Goal: Information Seeking & Learning: Check status

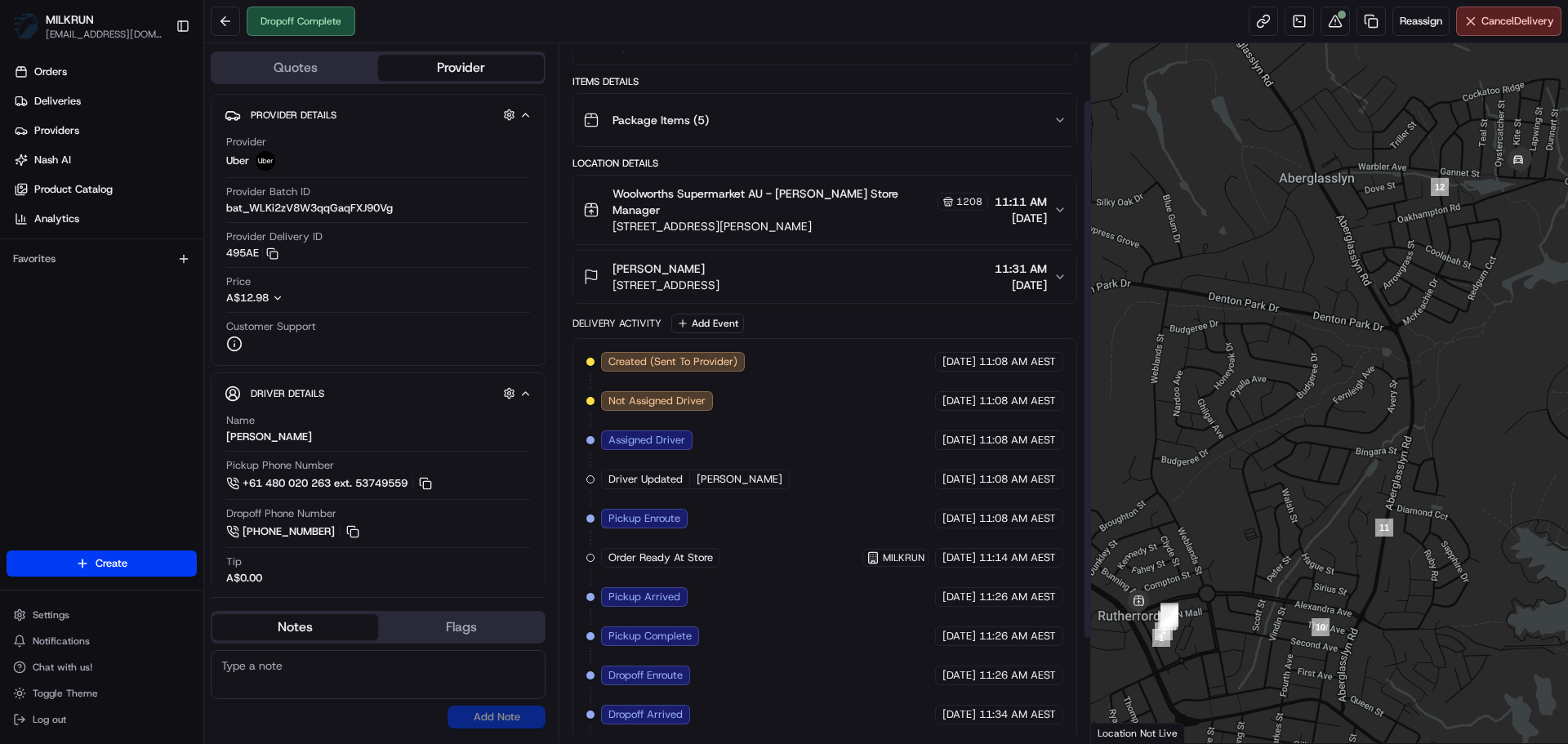
scroll to position [207, 0]
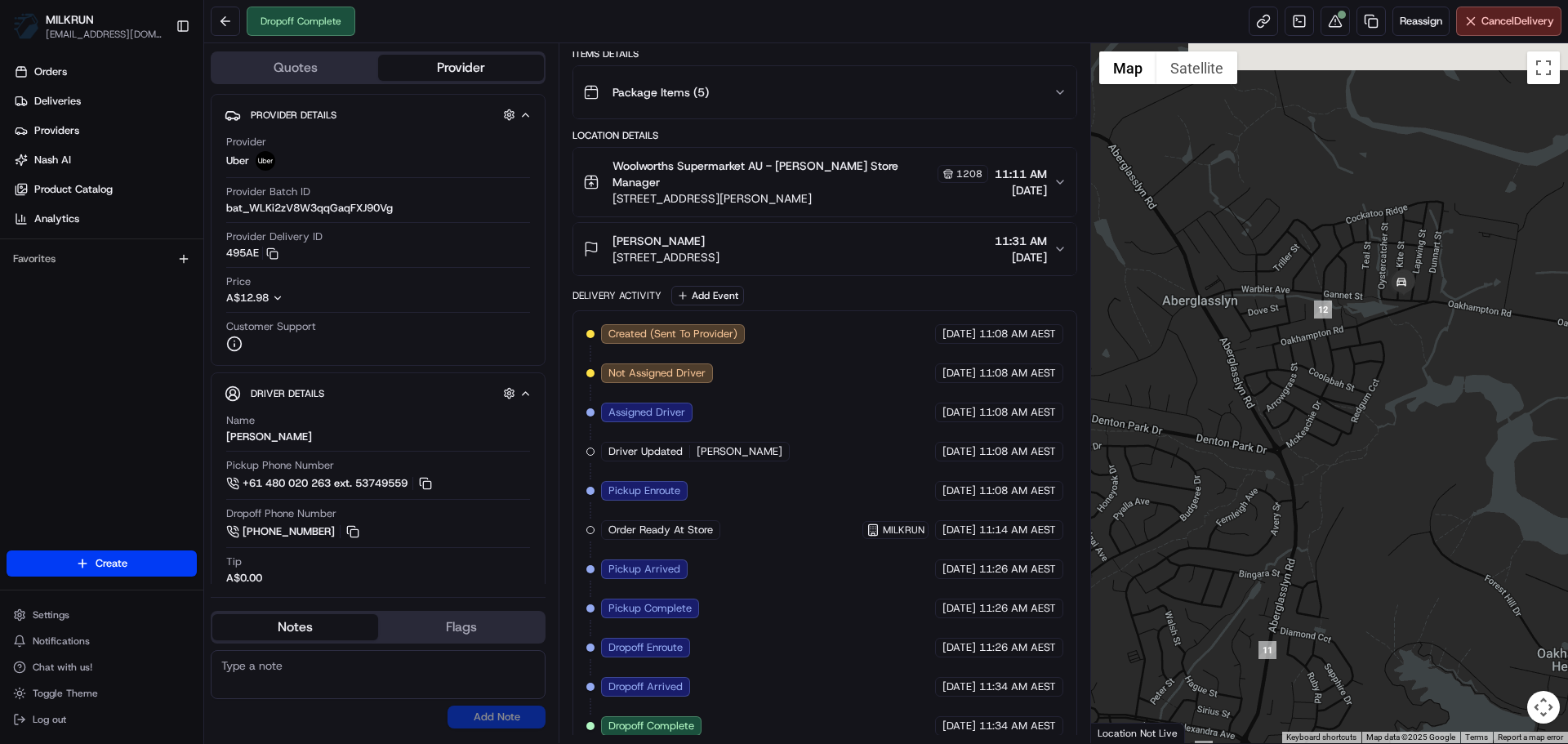
drag, startPoint x: 1467, startPoint y: 256, endPoint x: 1291, endPoint y: 369, distance: 209.2
click at [1291, 369] on div at bounding box center [1330, 393] width 478 height 700
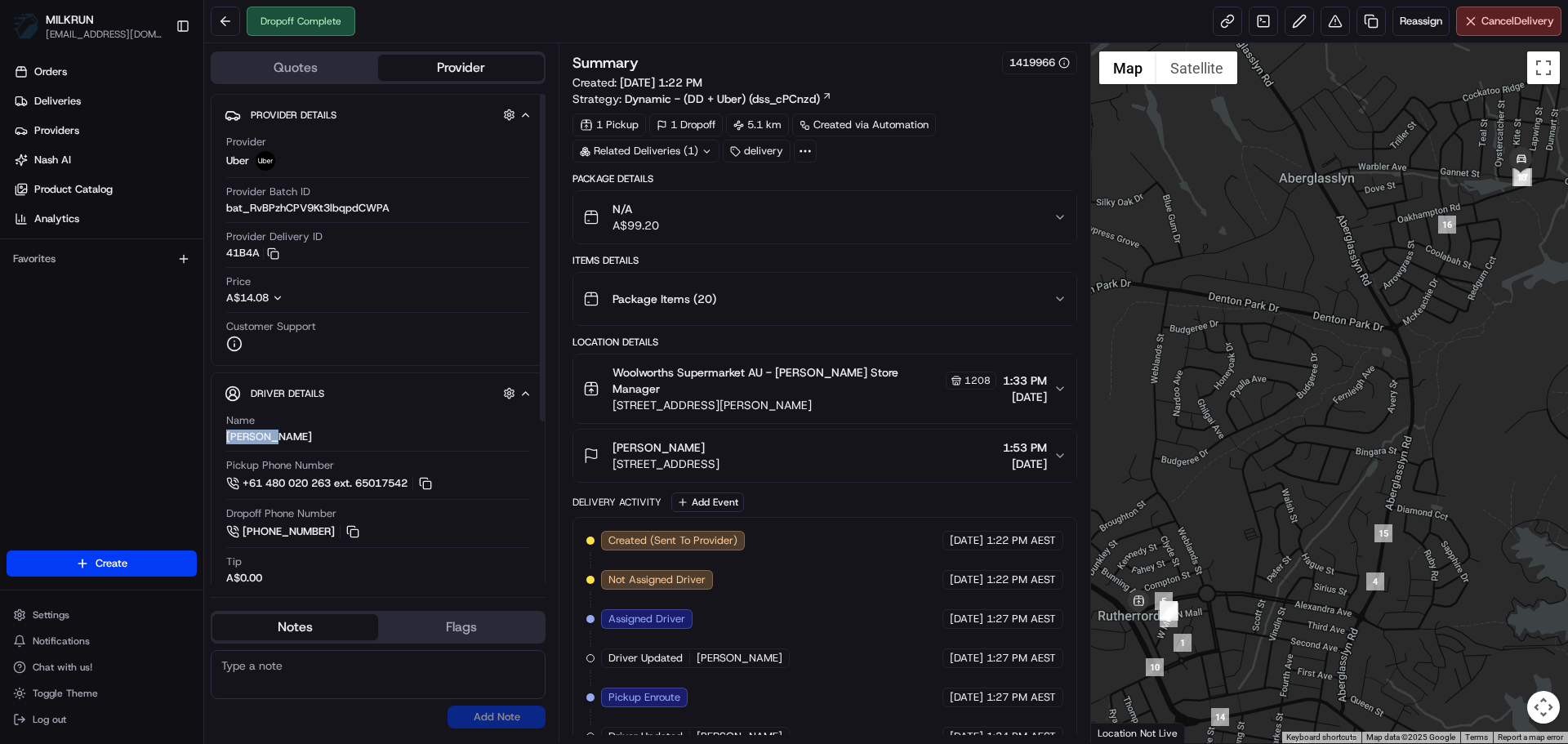
drag, startPoint x: 308, startPoint y: 441, endPoint x: 227, endPoint y: 442, distance: 81.0
click at [227, 442] on div "Name HAMID M." at bounding box center [378, 428] width 304 height 31
drag, startPoint x: 227, startPoint y: 442, endPoint x: 323, endPoint y: 449, distance: 96.3
click at [323, 449] on div "Name HAMID M." at bounding box center [378, 432] width 304 height 39
drag, startPoint x: 292, startPoint y: 435, endPoint x: 218, endPoint y: 437, distance: 74.0
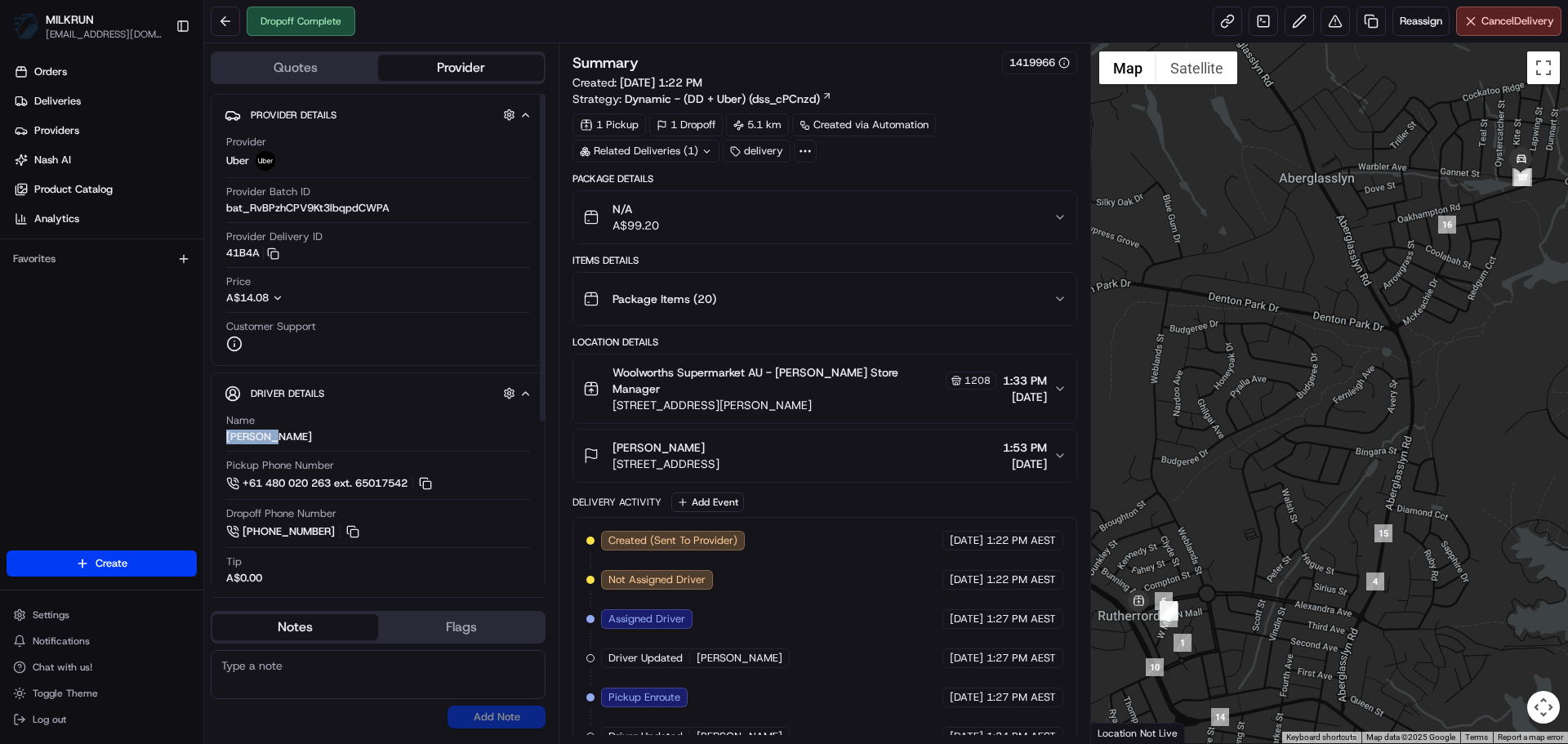
click at [218, 437] on div "Driver Details Hidden ( 5 ) Name HAMID M. Pickup Phone Number +61 480 020 263 e…" at bounding box center [377, 598] width 335 height 452
copy div "HAMID M."
click at [107, 108] on link "Deliveries" at bounding box center [105, 101] width 197 height 26
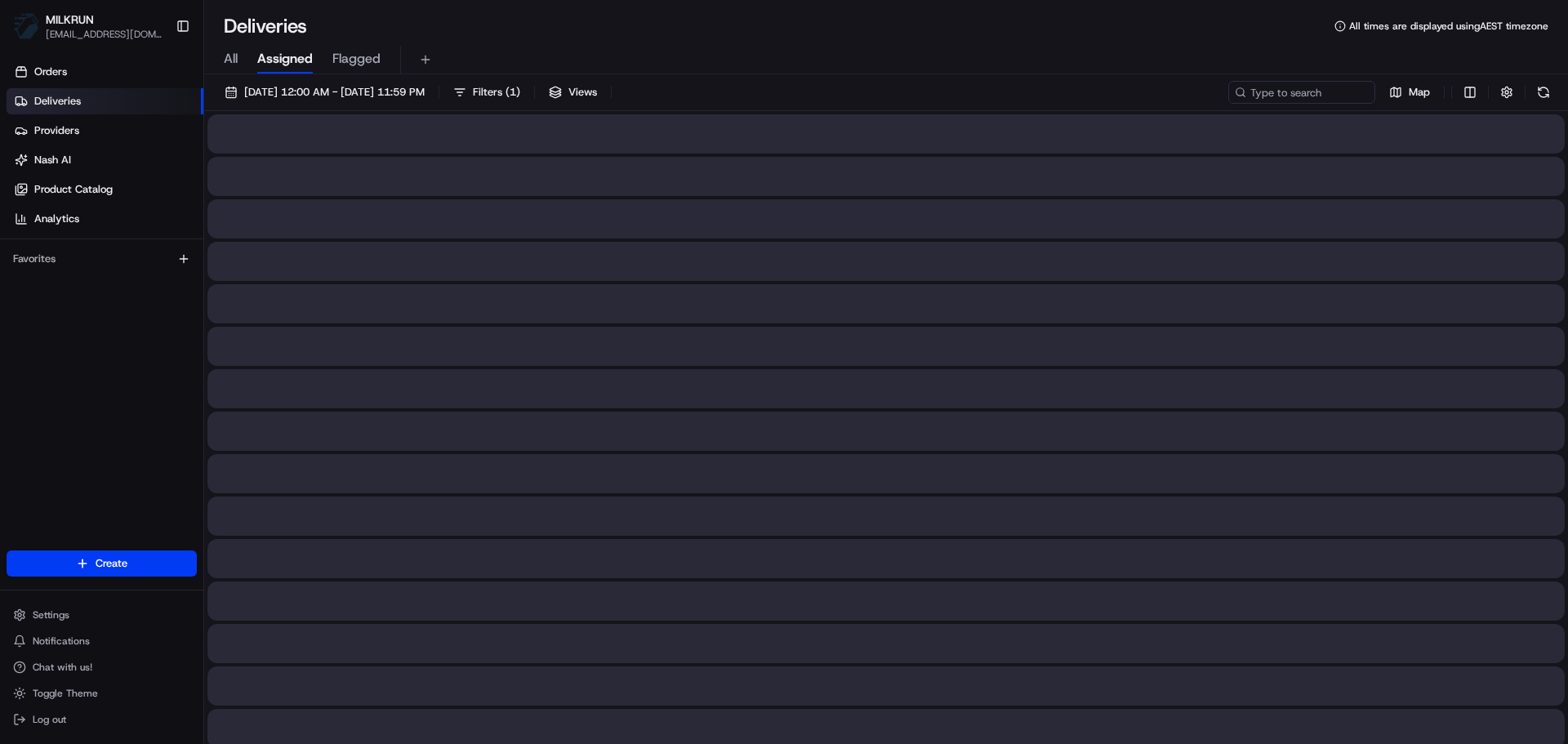
drag, startPoint x: 215, startPoint y: 44, endPoint x: 217, endPoint y: 67, distance: 23.1
click at [213, 60] on div "All Assigned Flagged" at bounding box center [886, 56] width 1363 height 35
click at [220, 68] on div "All Assigned Flagged" at bounding box center [886, 60] width 1363 height 29
click at [232, 68] on span "All" at bounding box center [230, 59] width 14 height 20
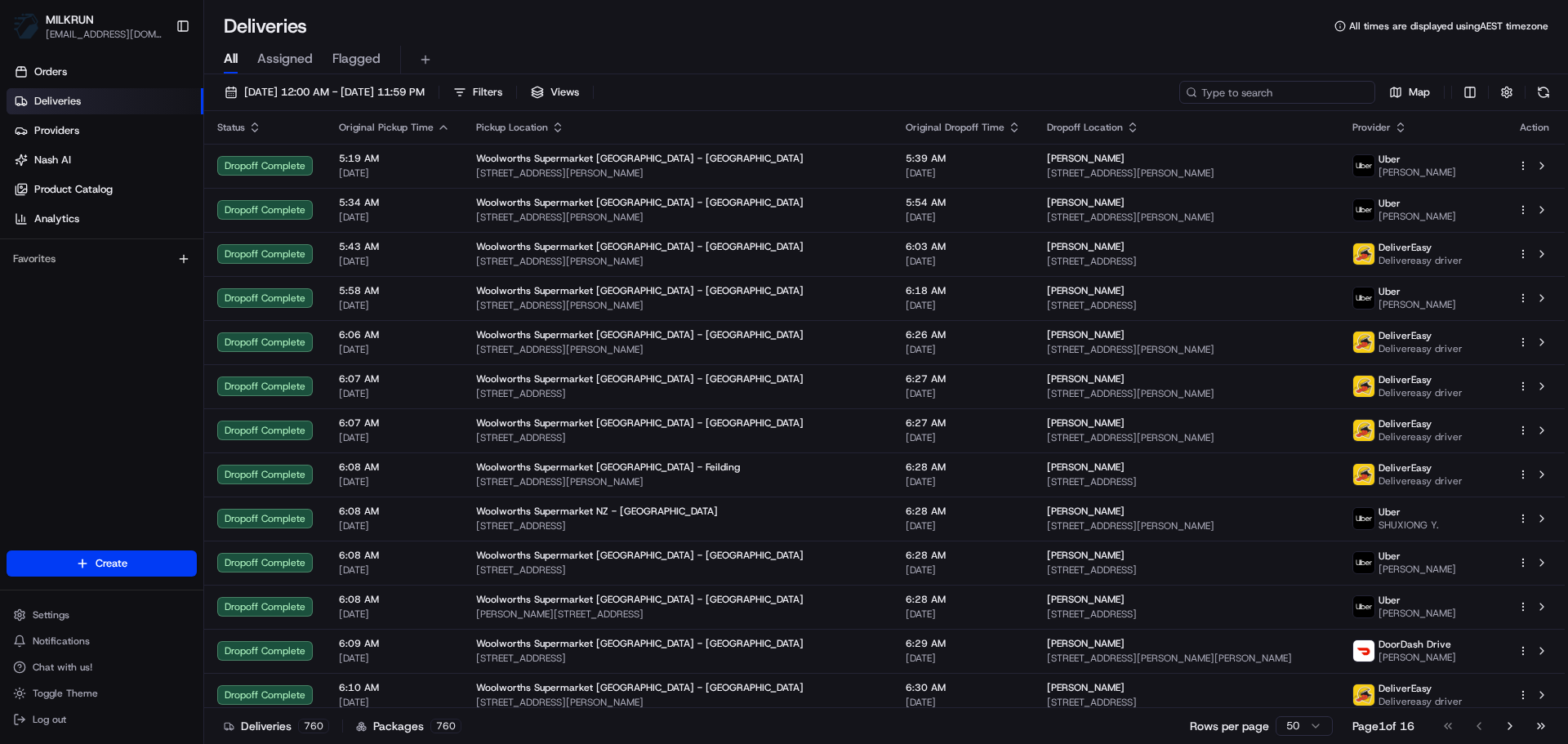
paste input "HAMID M."
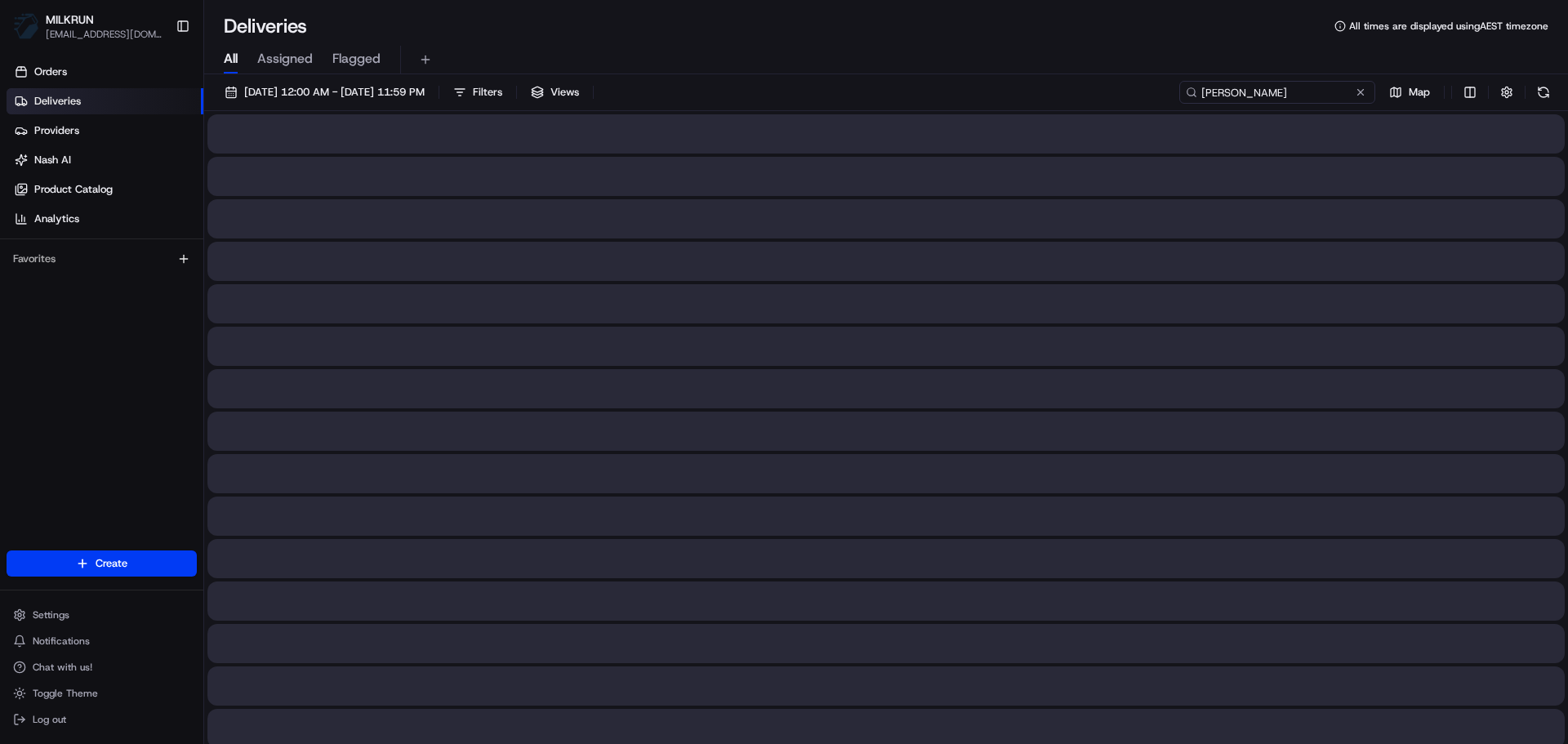
type input "HAMID M."
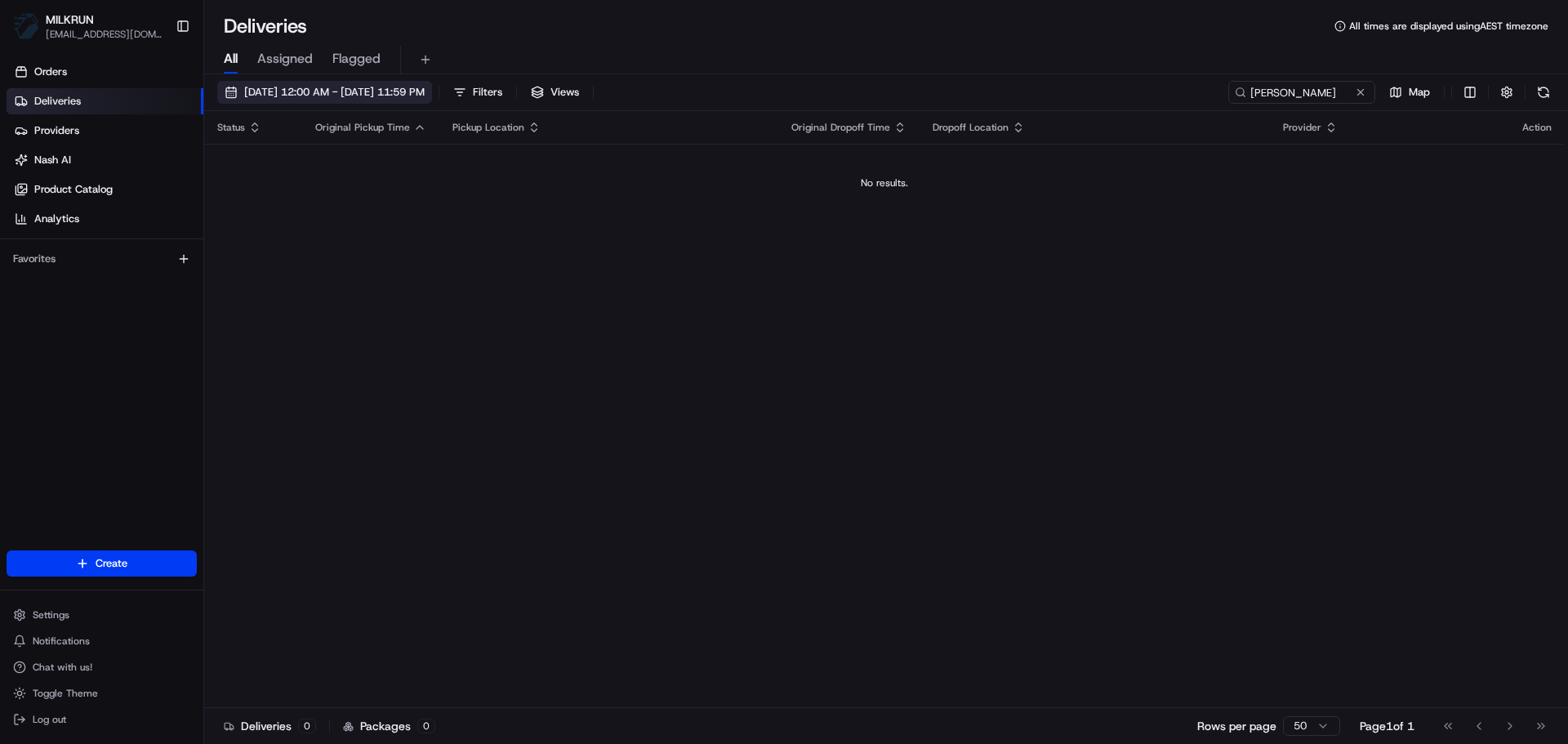
click at [284, 96] on span "24/08/2025 12:00 AM - 24/08/2025 11:59 PM" at bounding box center [335, 92] width 181 height 15
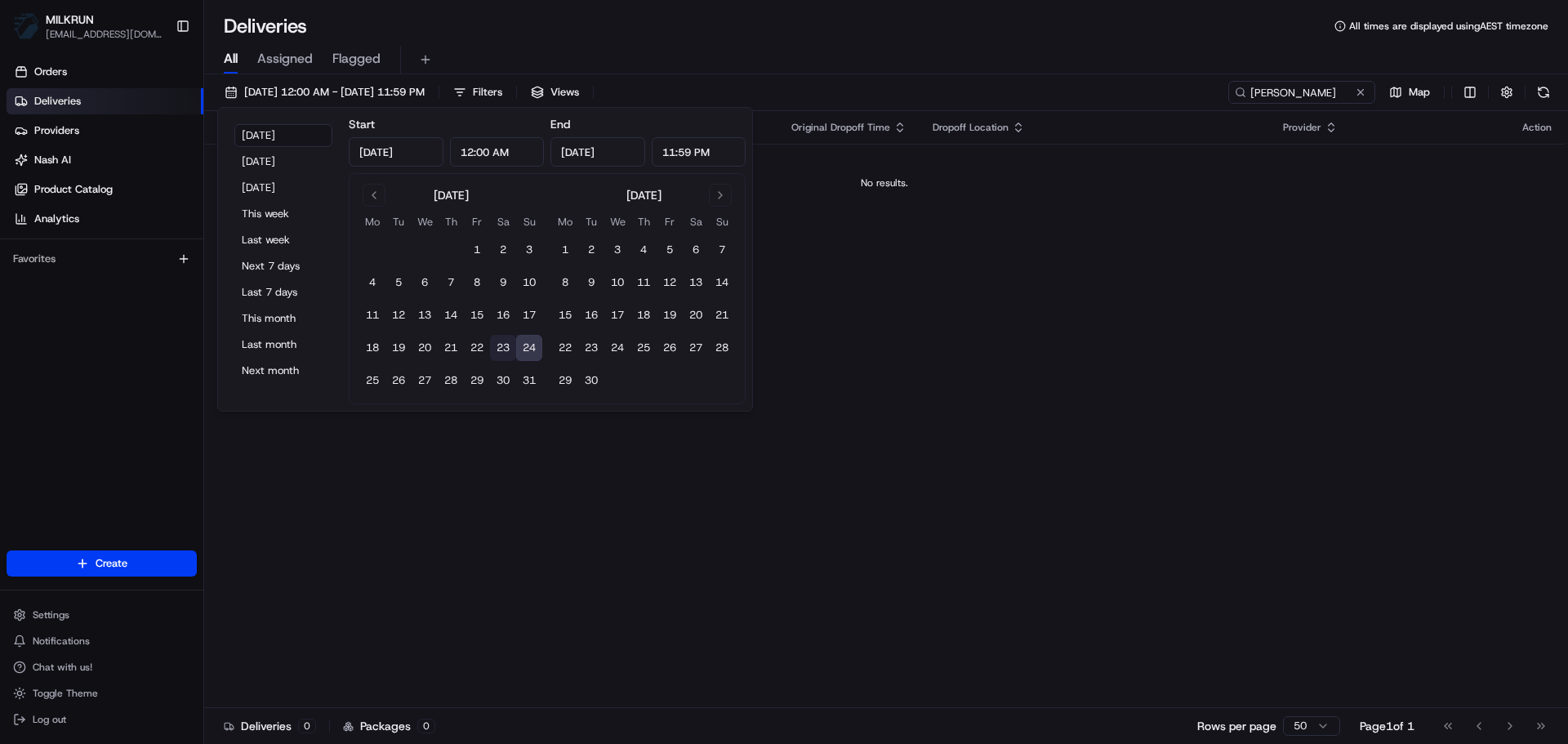
click at [503, 347] on button "23" at bounding box center [502, 348] width 26 height 26
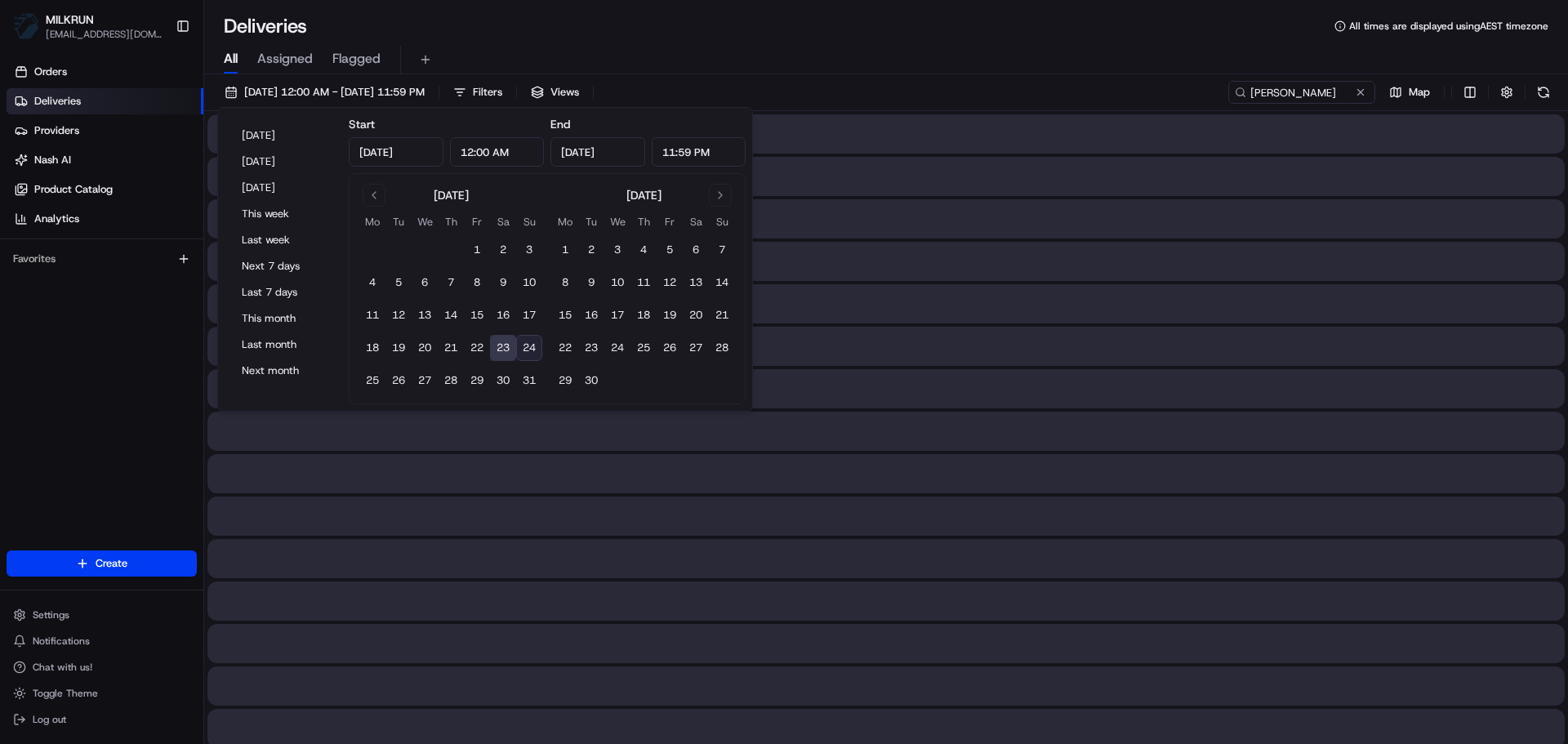
type input "Aug 23, 2025"
click at [1298, 101] on input "HAMID M." at bounding box center [1277, 91] width 196 height 23
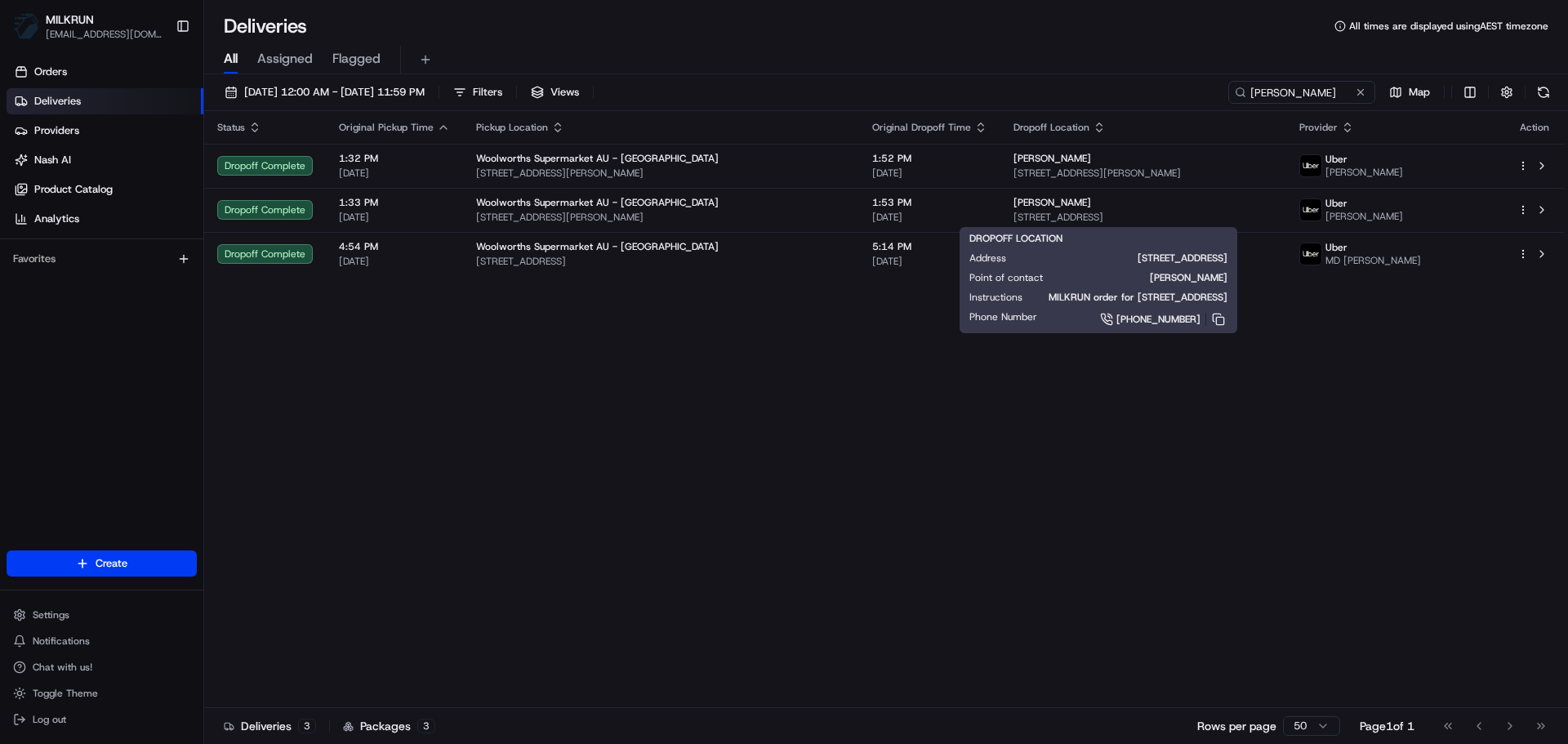
click at [885, 439] on div "Status Original Pickup Time Pickup Location Original Dropoff Time Dropoff Locat…" at bounding box center [885, 409] width 1360 height 597
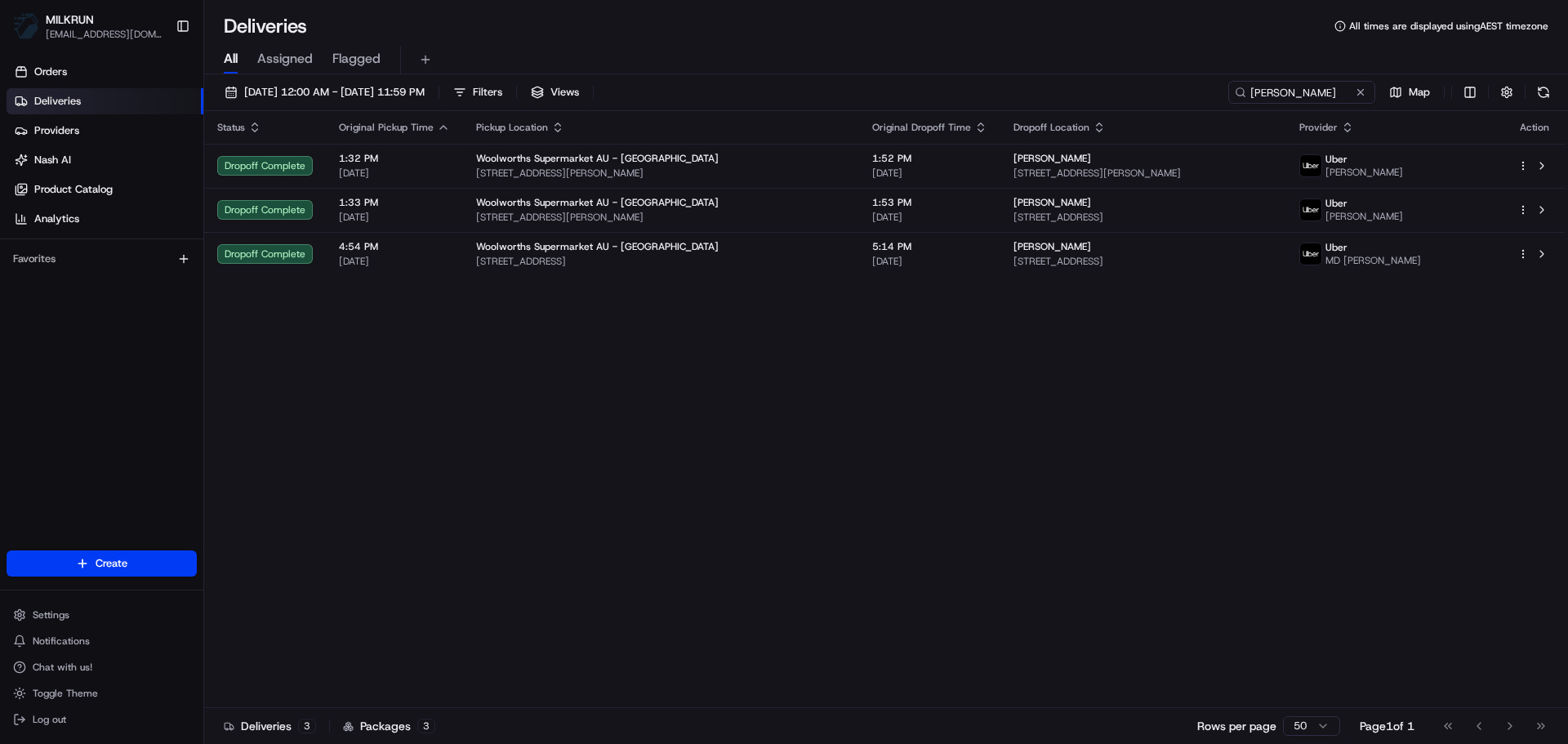
click at [983, 286] on div "Status Original Pickup Time Pickup Location Original Dropoff Time Dropoff Locat…" at bounding box center [885, 409] width 1360 height 597
click at [984, 278] on div "Status Original Pickup Time Pickup Location Original Dropoff Time Dropoff Locat…" at bounding box center [885, 409] width 1360 height 597
click at [984, 276] on div "Status Original Pickup Time Pickup Location Original Dropoff Time Dropoff Locat…" at bounding box center [885, 409] width 1360 height 597
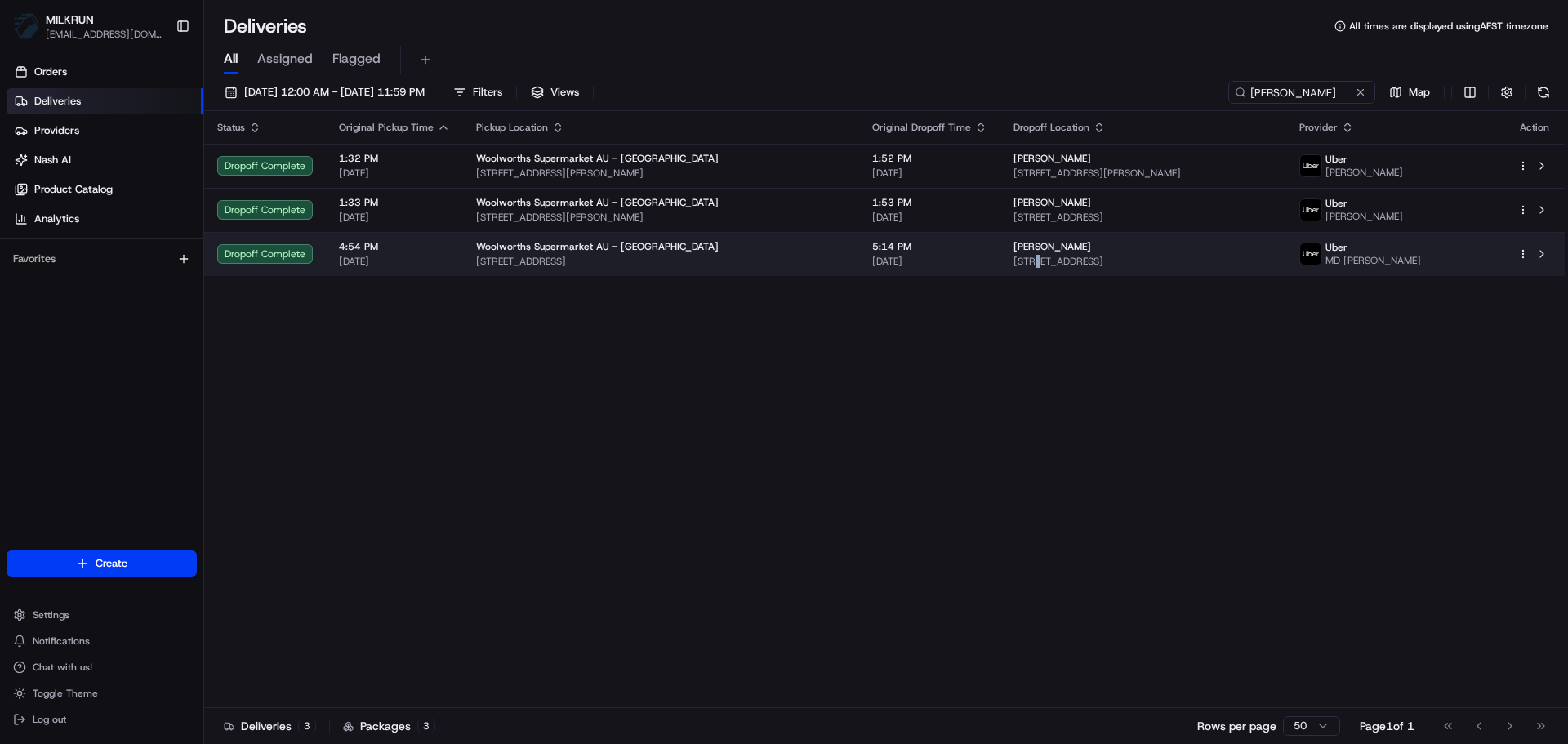
click at [1000, 273] on td "Bikal Budhathoki 8/22 Great Western Hwy, Parramatta, NSW 2150, AU" at bounding box center [1143, 254] width 286 height 44
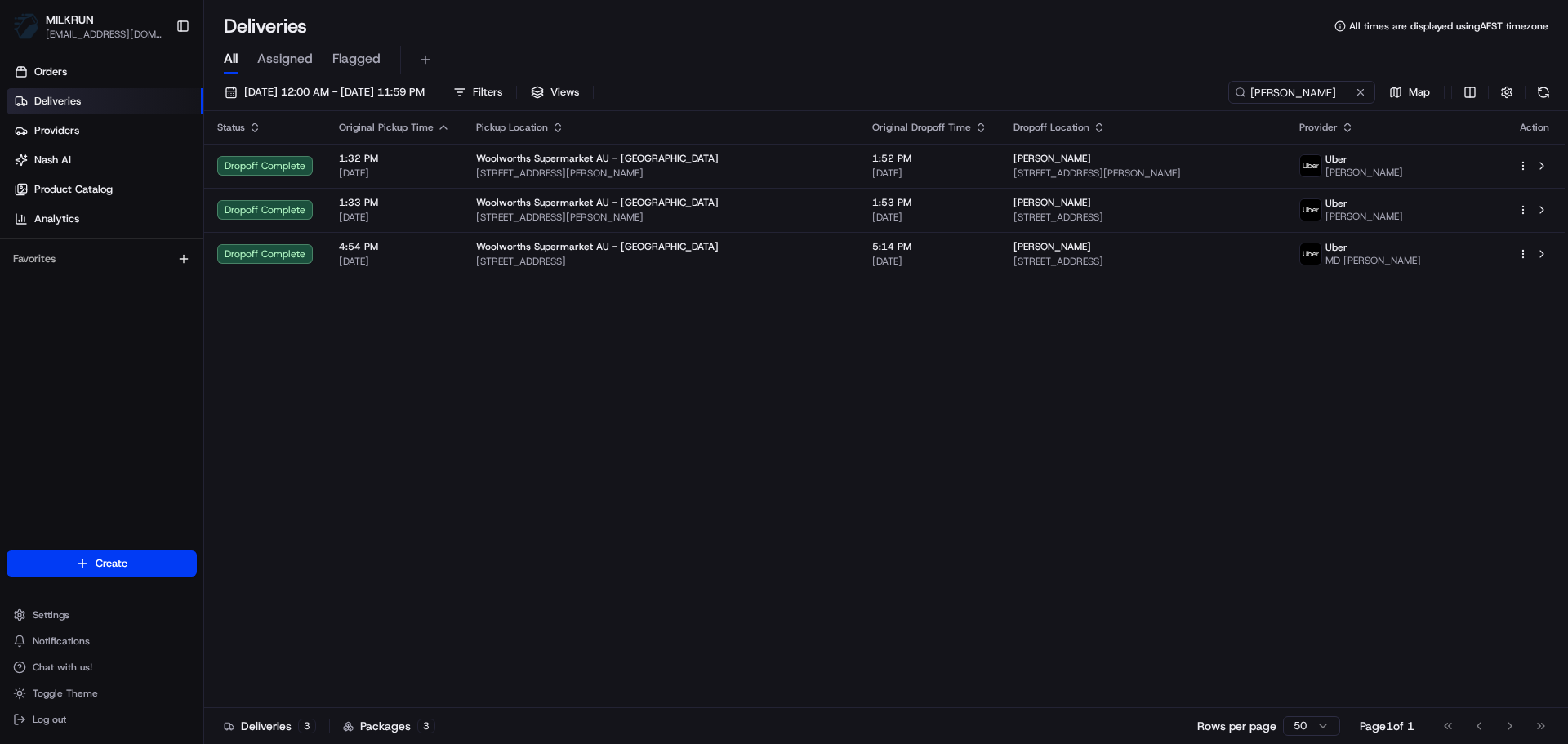
click at [958, 362] on div "Status Original Pickup Time Pickup Location Original Dropoff Time Dropoff Locat…" at bounding box center [885, 409] width 1360 height 597
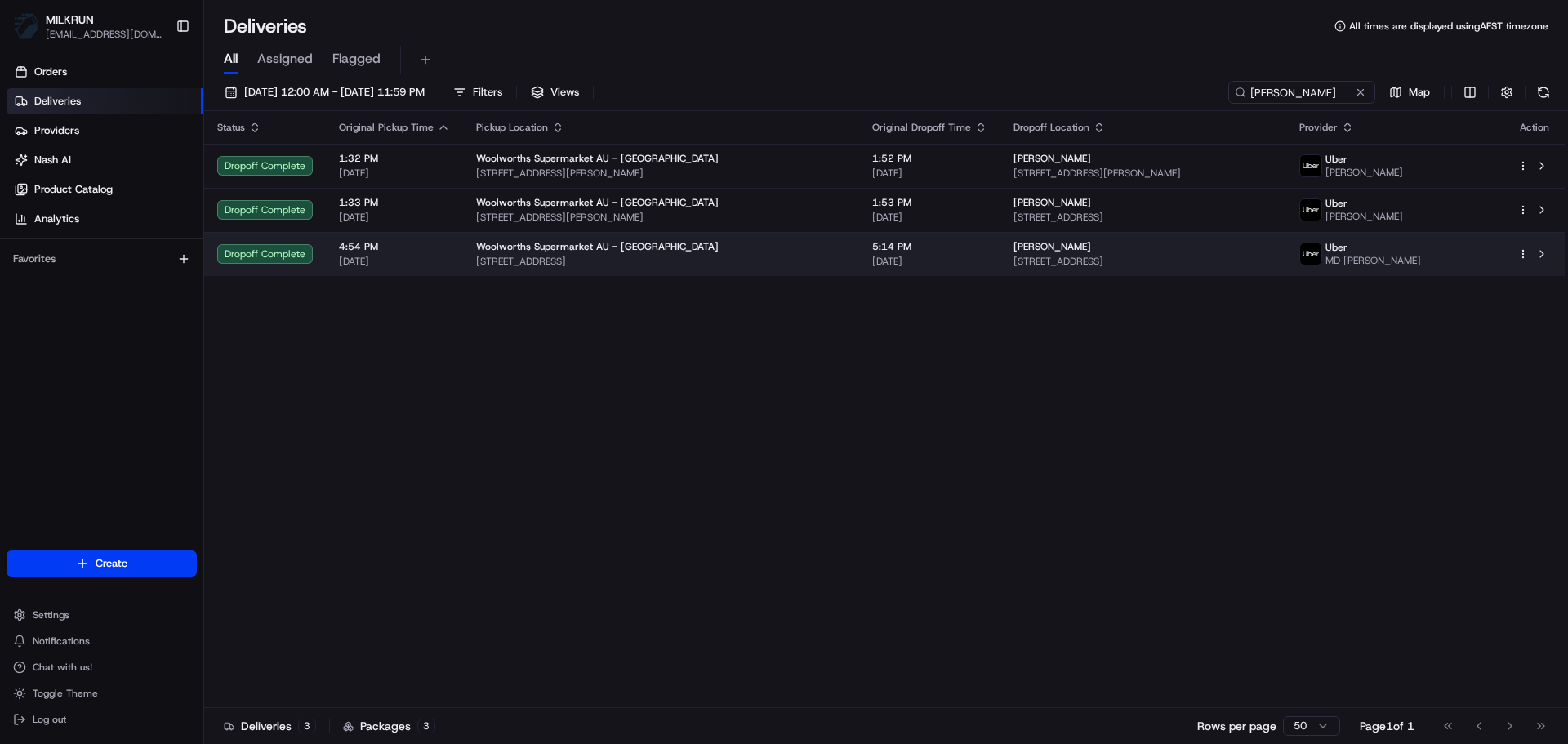
click at [1000, 238] on td "Bikal Budhathoki 8/22 Great Western Hwy, Parramatta, NSW 2150, AU" at bounding box center [1143, 254] width 286 height 44
click at [915, 243] on span "5:14 PM" at bounding box center [929, 246] width 115 height 13
click at [883, 273] on td "5:14 PM 23/08/2025" at bounding box center [929, 254] width 141 height 44
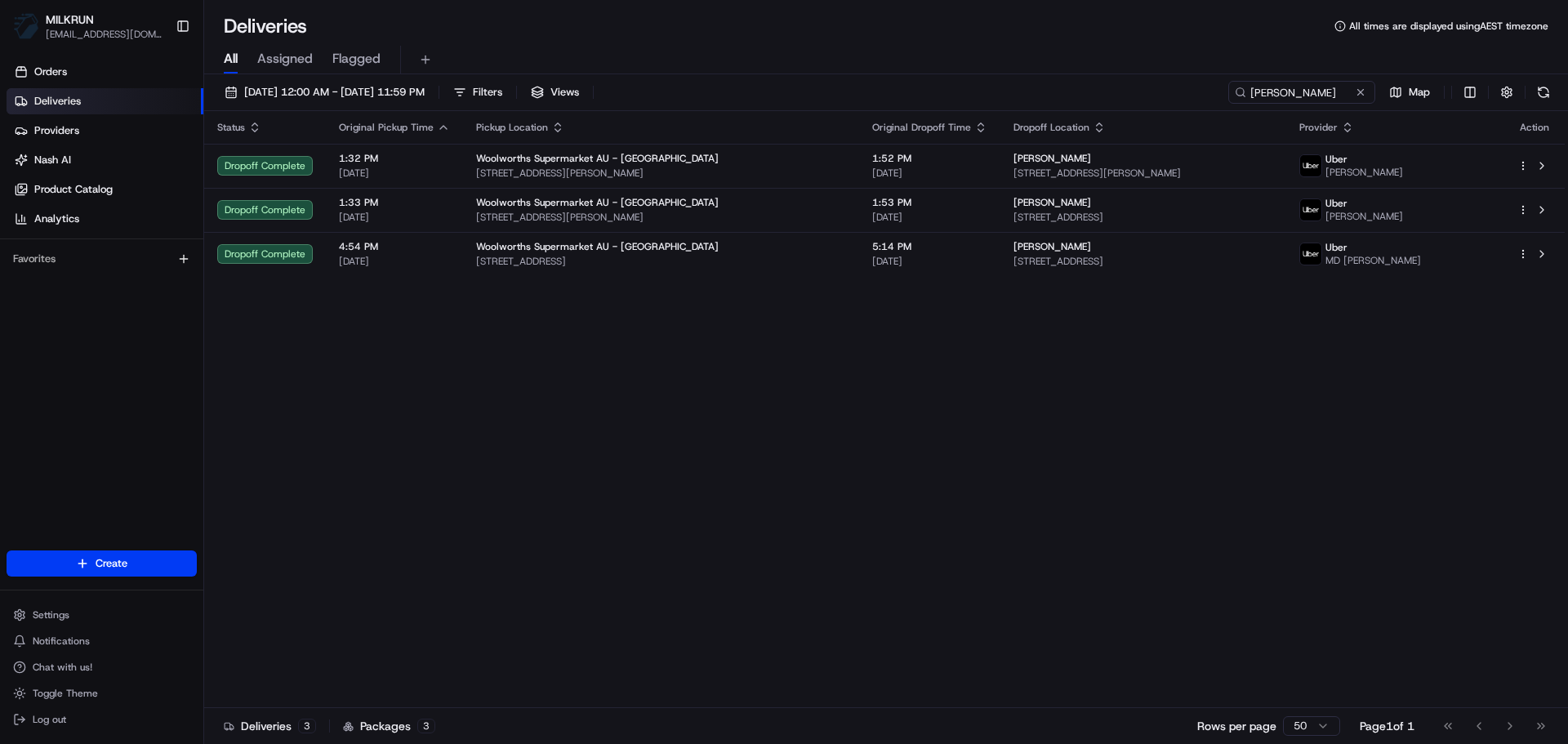
click at [733, 363] on div "Status Original Pickup Time Pickup Location Original Dropoff Time Dropoff Locat…" at bounding box center [885, 409] width 1360 height 597
click at [772, 287] on div "Status Original Pickup Time Pickup Location Original Dropoff Time Dropoff Locat…" at bounding box center [885, 409] width 1360 height 597
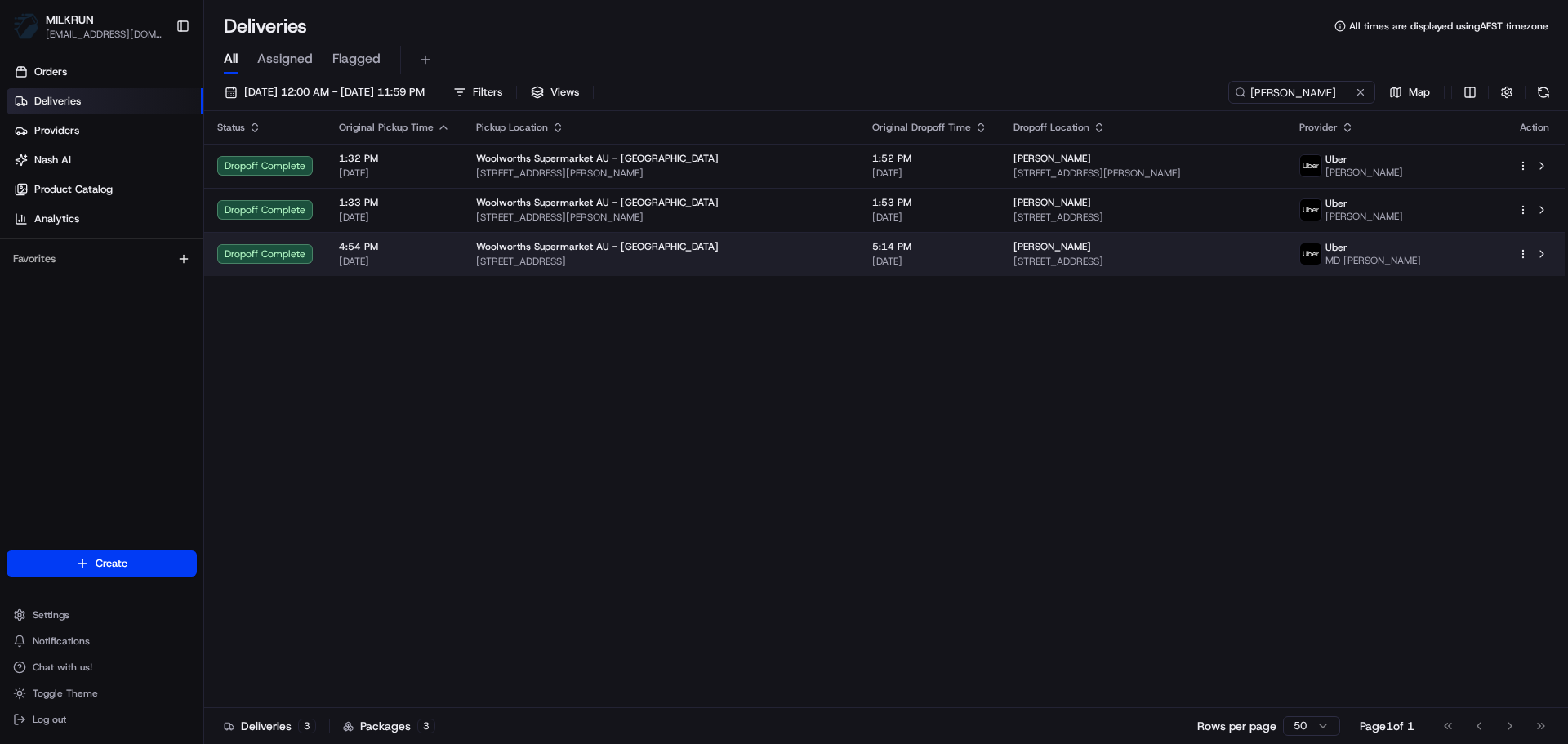
click at [785, 251] on div "Woolworths Supermarket AU - Rosehill" at bounding box center [660, 246] width 370 height 13
click at [784, 266] on span "30 Oak St, 28, Rosehill, NSW 2142, AU" at bounding box center [660, 261] width 370 height 13
click at [754, 248] on div "Woolworths Supermarket AU - Rosehill" at bounding box center [660, 246] width 370 height 13
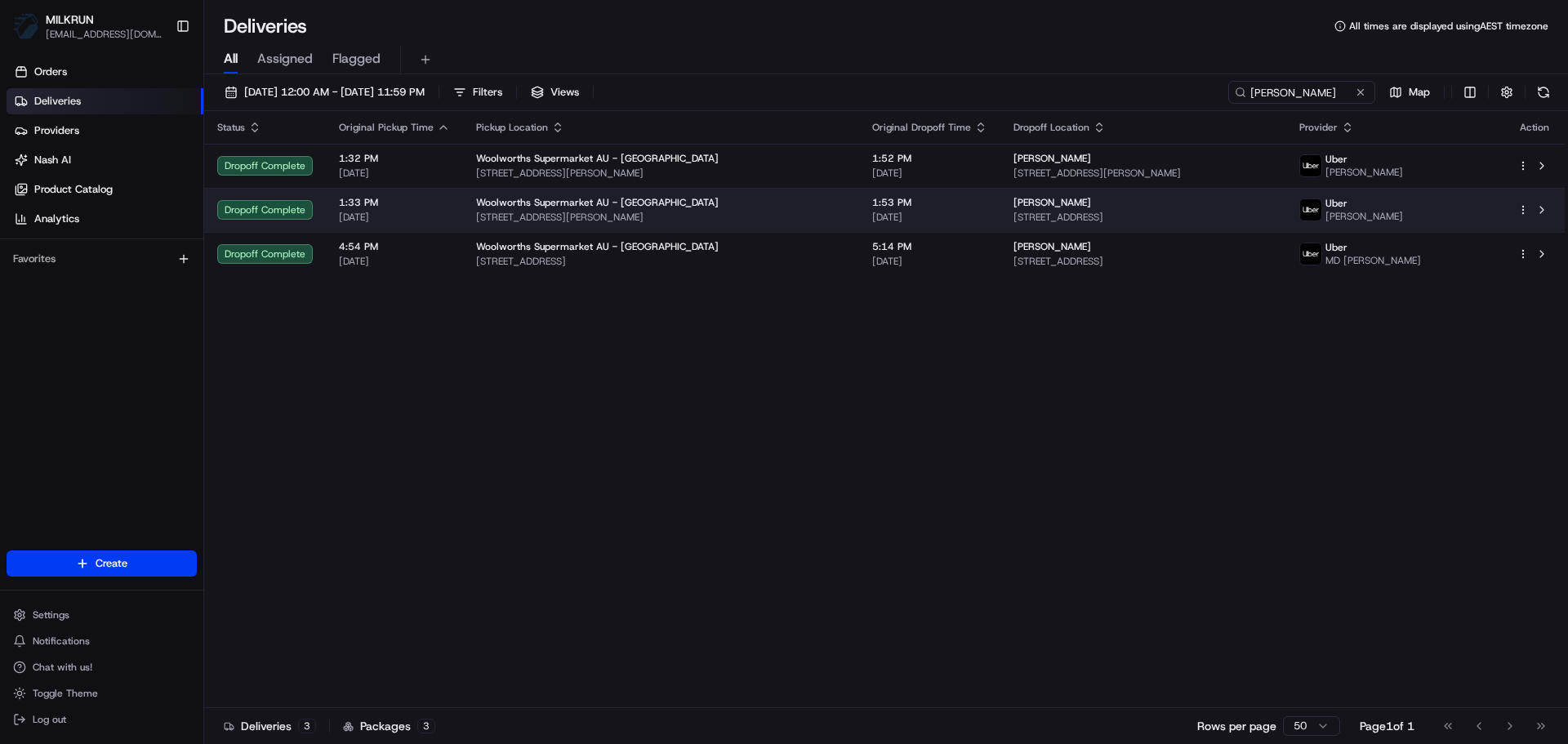
click at [912, 197] on span "1:53 PM" at bounding box center [929, 202] width 115 height 13
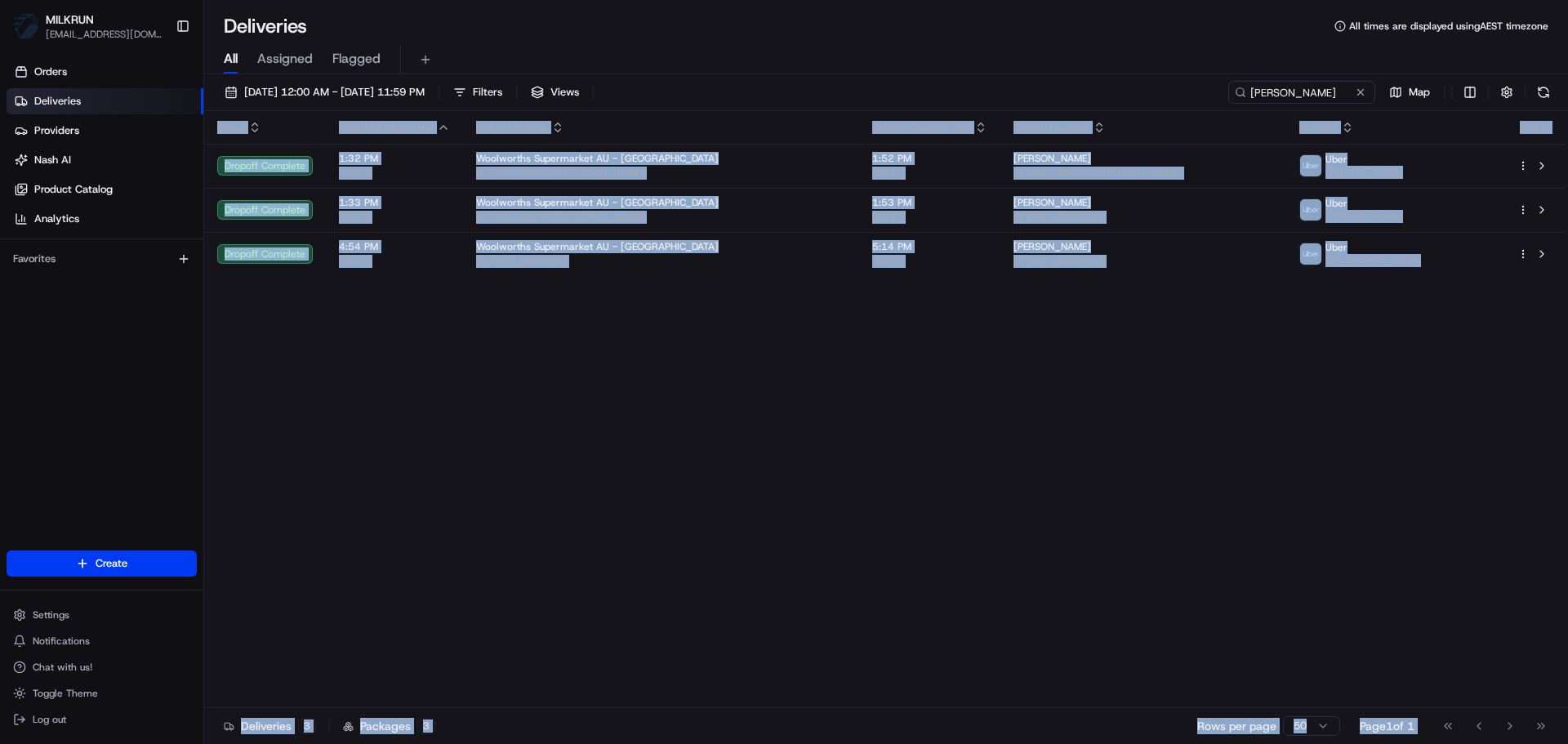
drag, startPoint x: 823, startPoint y: 336, endPoint x: 1439, endPoint y: 714, distance: 722.7
click at [1439, 714] on div "Status Original Pickup Time Pickup Location Original Dropoff Time Dropoff Locat…" at bounding box center [886, 429] width 1363 height 637
click at [1415, 723] on div "Rows per page 50 Page 1 of 1 Go to first page Go to previous page Go to next pa…" at bounding box center [1376, 726] width 357 height 23
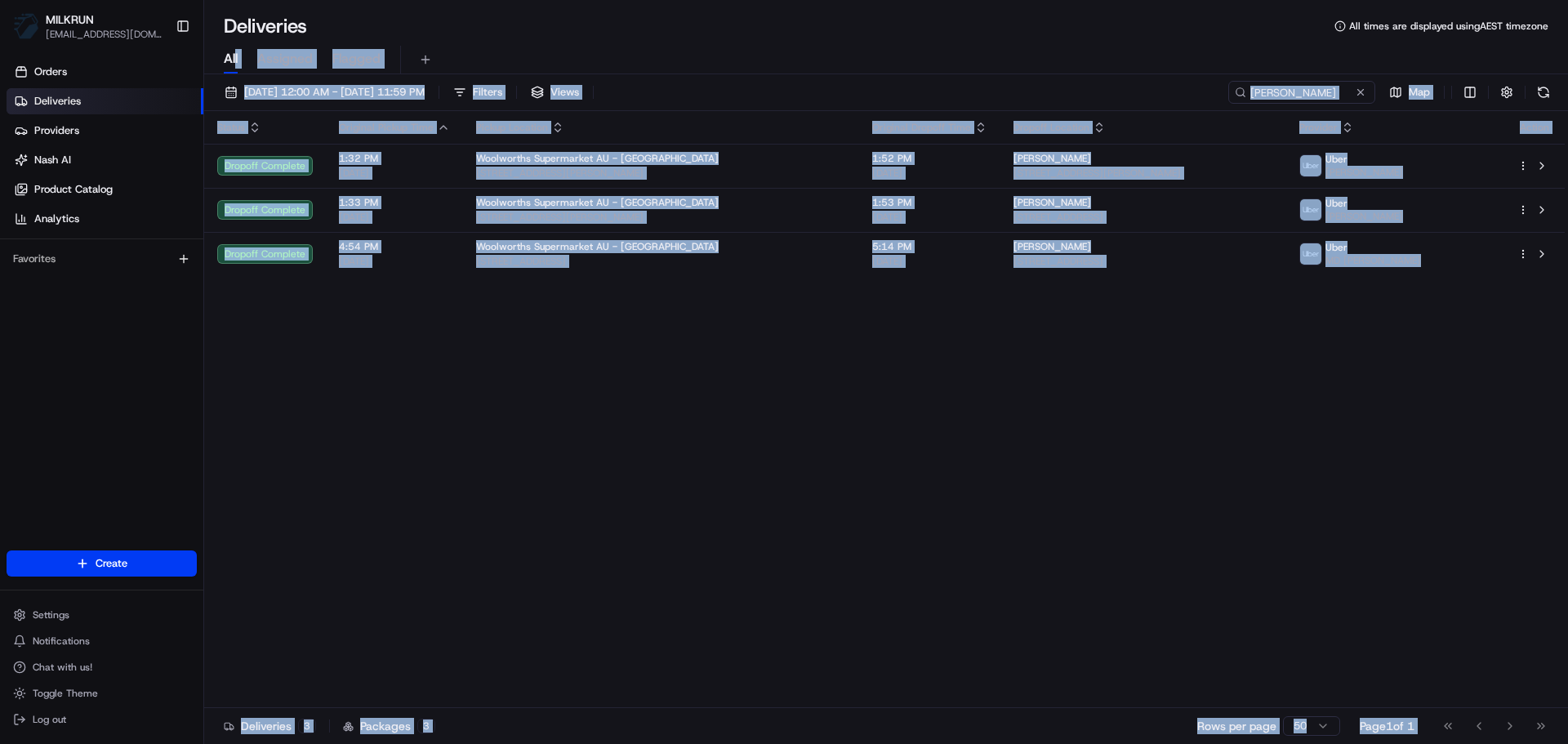
drag, startPoint x: 1425, startPoint y: 728, endPoint x: 235, endPoint y: 62, distance: 1363.7
click at [235, 62] on div "Deliveries All times are displayed using AEST timezone All Assigned Flagged 23/…" at bounding box center [886, 372] width 1363 height 744
click at [748, 413] on div "Status Original Pickup Time Pickup Location Original Dropoff Time Dropoff Locat…" at bounding box center [885, 409] width 1360 height 597
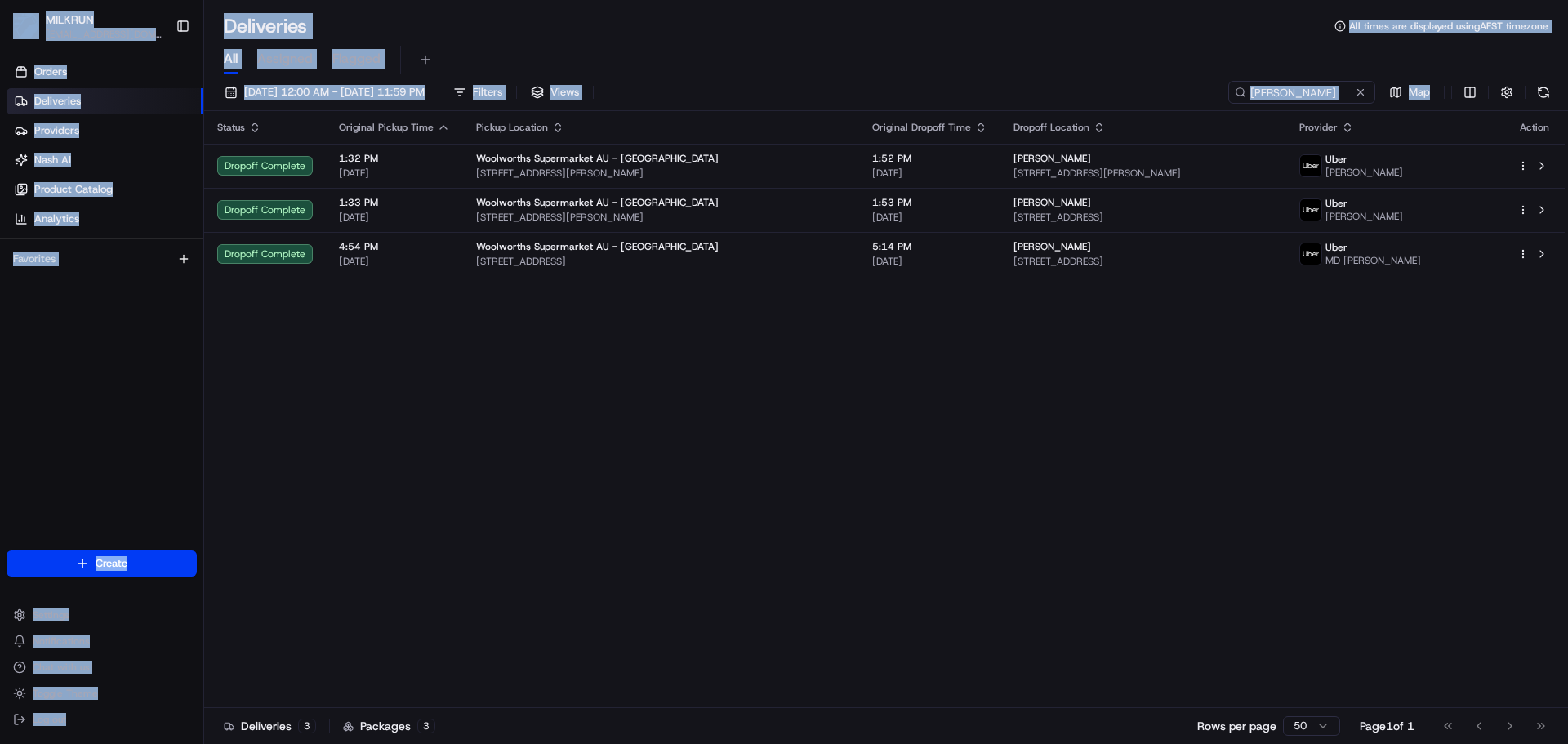
drag, startPoint x: 1065, startPoint y: 453, endPoint x: 26, endPoint y: -96, distance: 1175.1
click at [26, 0] on html "MILKRUN ashadid1@woolworths.com.au Toggle Sidebar Orders Deliveries Providers N…" at bounding box center [784, 372] width 1568 height 744
click at [798, 118] on th "Pickup Location" at bounding box center [660, 127] width 396 height 33
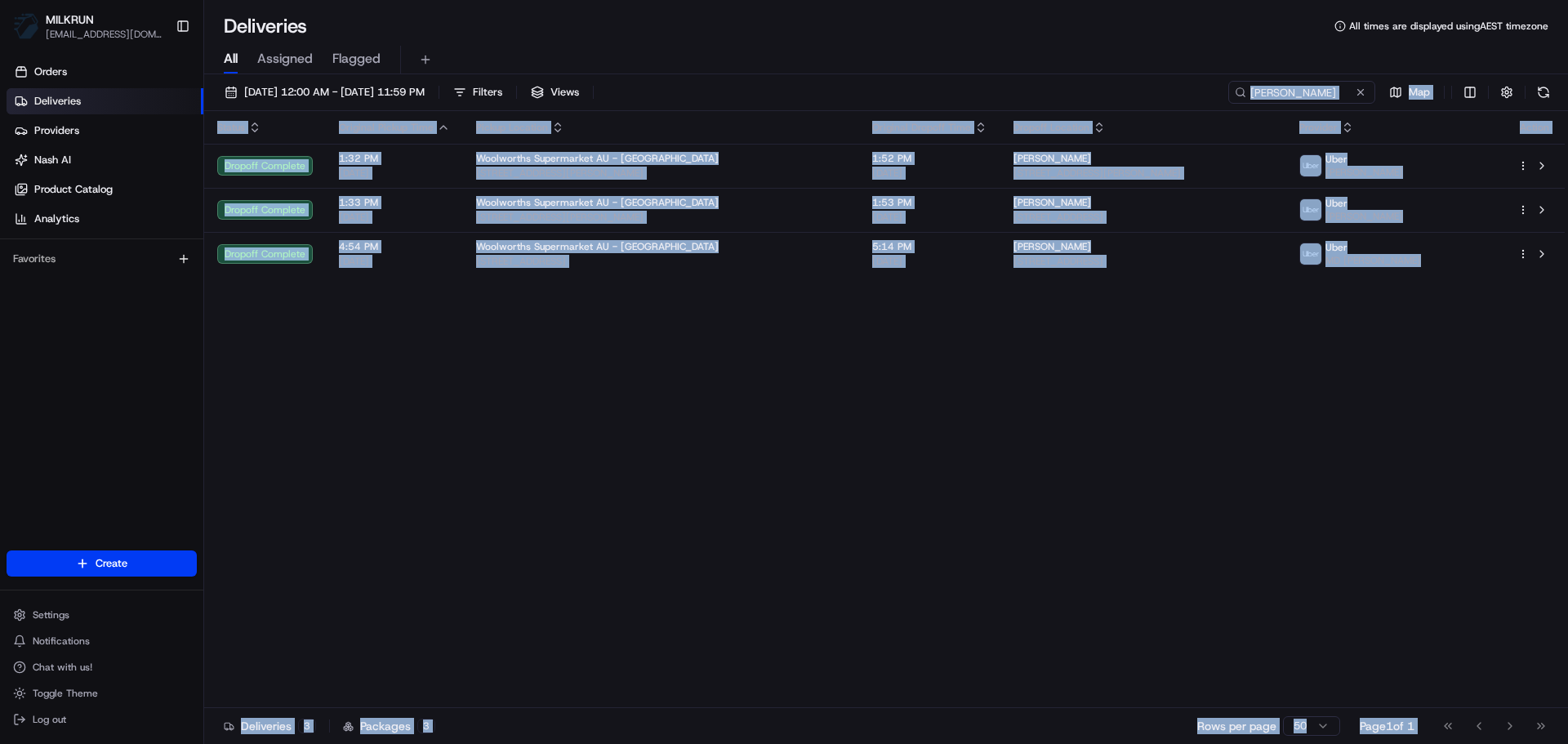
drag, startPoint x: 798, startPoint y: 91, endPoint x: 1438, endPoint y: 715, distance: 893.9
click at [1438, 715] on div "23/08/2025 12:00 AM - 23/08/2025 11:59 PM Filters Views HAMID M. Map Status Ori…" at bounding box center [886, 411] width 1363 height 673
click at [512, 664] on div "Status Original Pickup Time Pickup Location Original Dropoff Time Dropoff Locat…" at bounding box center [885, 409] width 1360 height 597
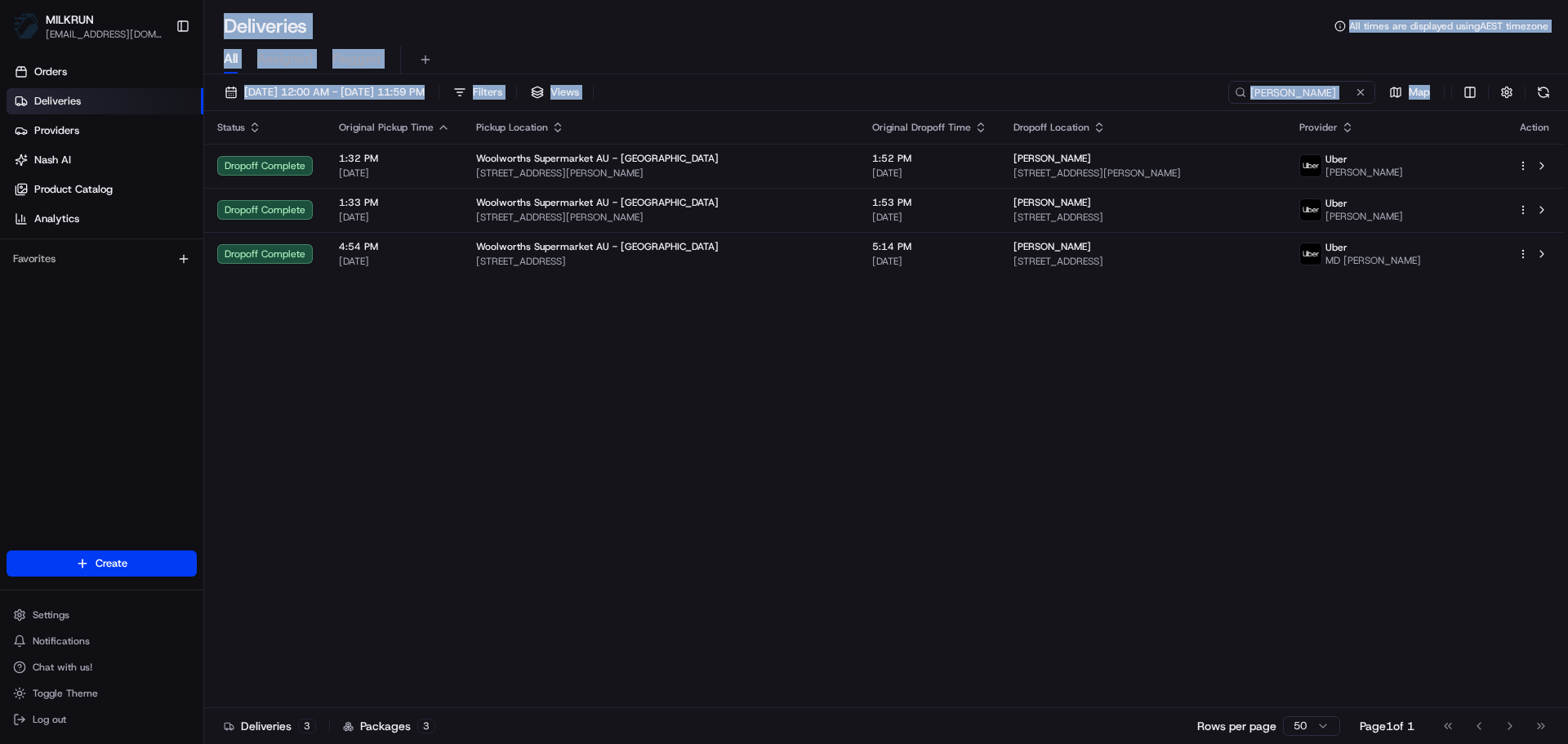
drag, startPoint x: 776, startPoint y: 378, endPoint x: 214, endPoint y: -39, distance: 699.8
click at [214, 0] on html "MILKRUN ashadid1@woolworths.com.au Toggle Sidebar Orders Deliveries Providers N…" at bounding box center [784, 372] width 1568 height 744
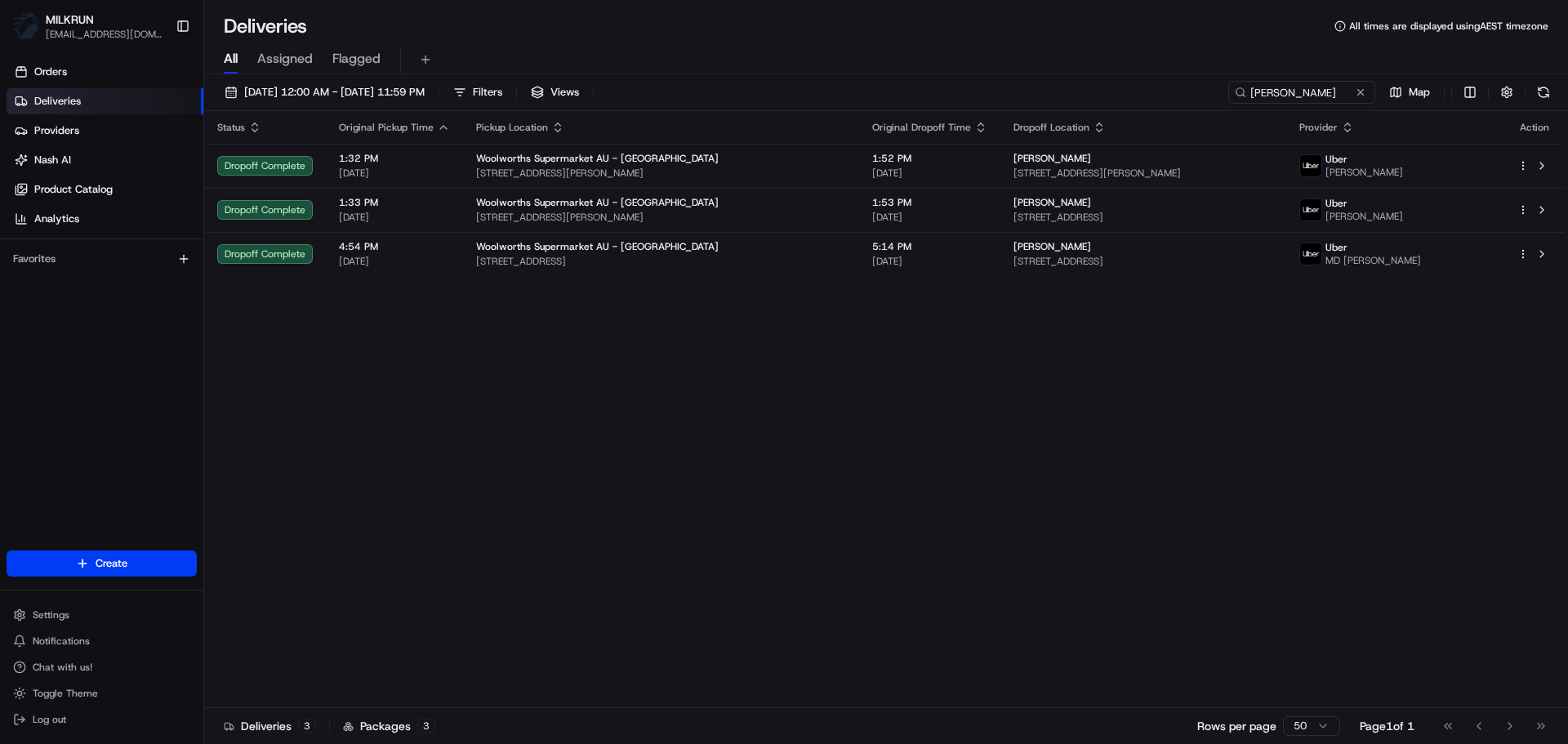
click at [1053, 512] on div "Status Original Pickup Time Pickup Location Original Dropoff Time Dropoff Locat…" at bounding box center [885, 409] width 1360 height 597
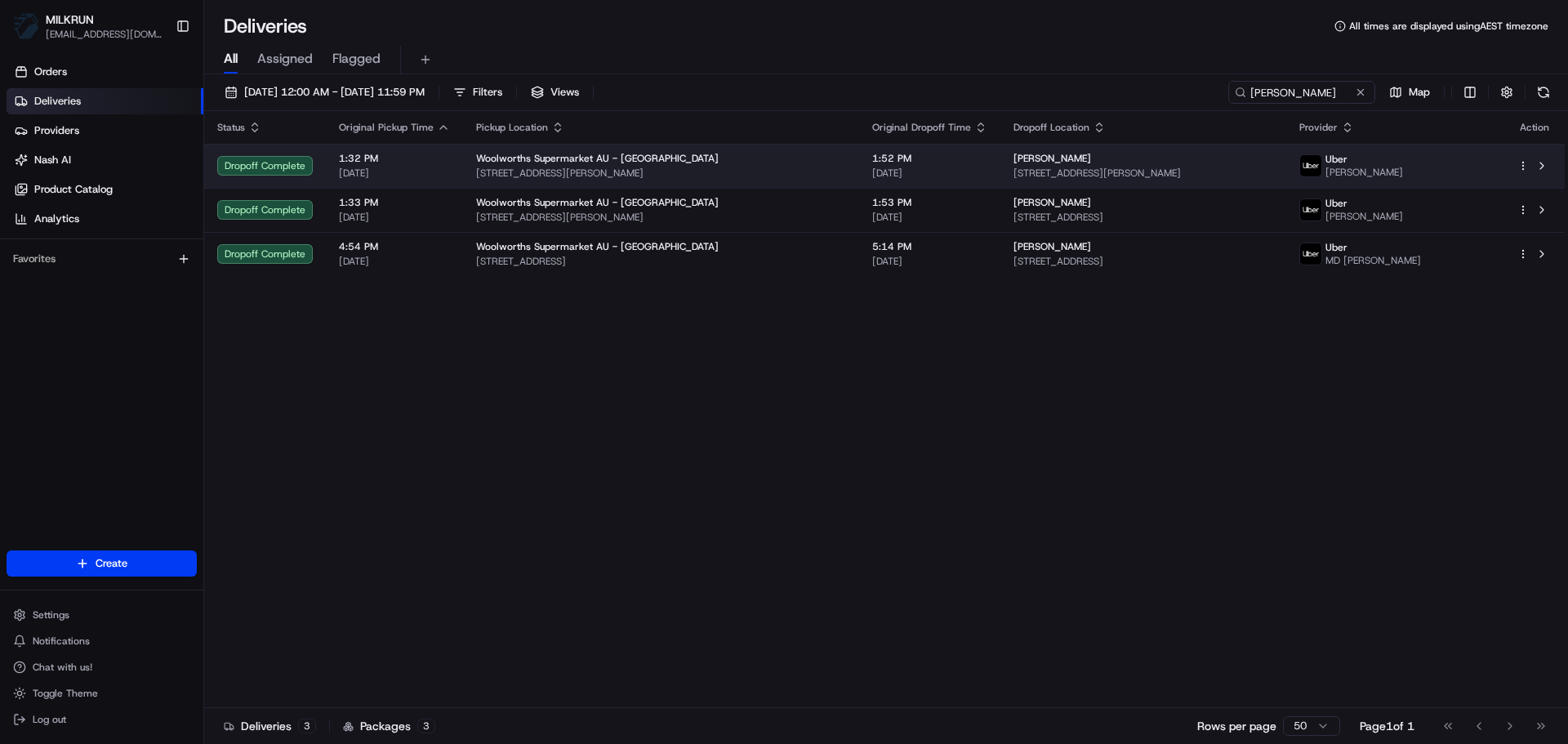
click at [1000, 181] on td "Belinda Stair 10 Brigantine St, Rutherford, NSW 2320, AU" at bounding box center [1143, 166] width 286 height 44
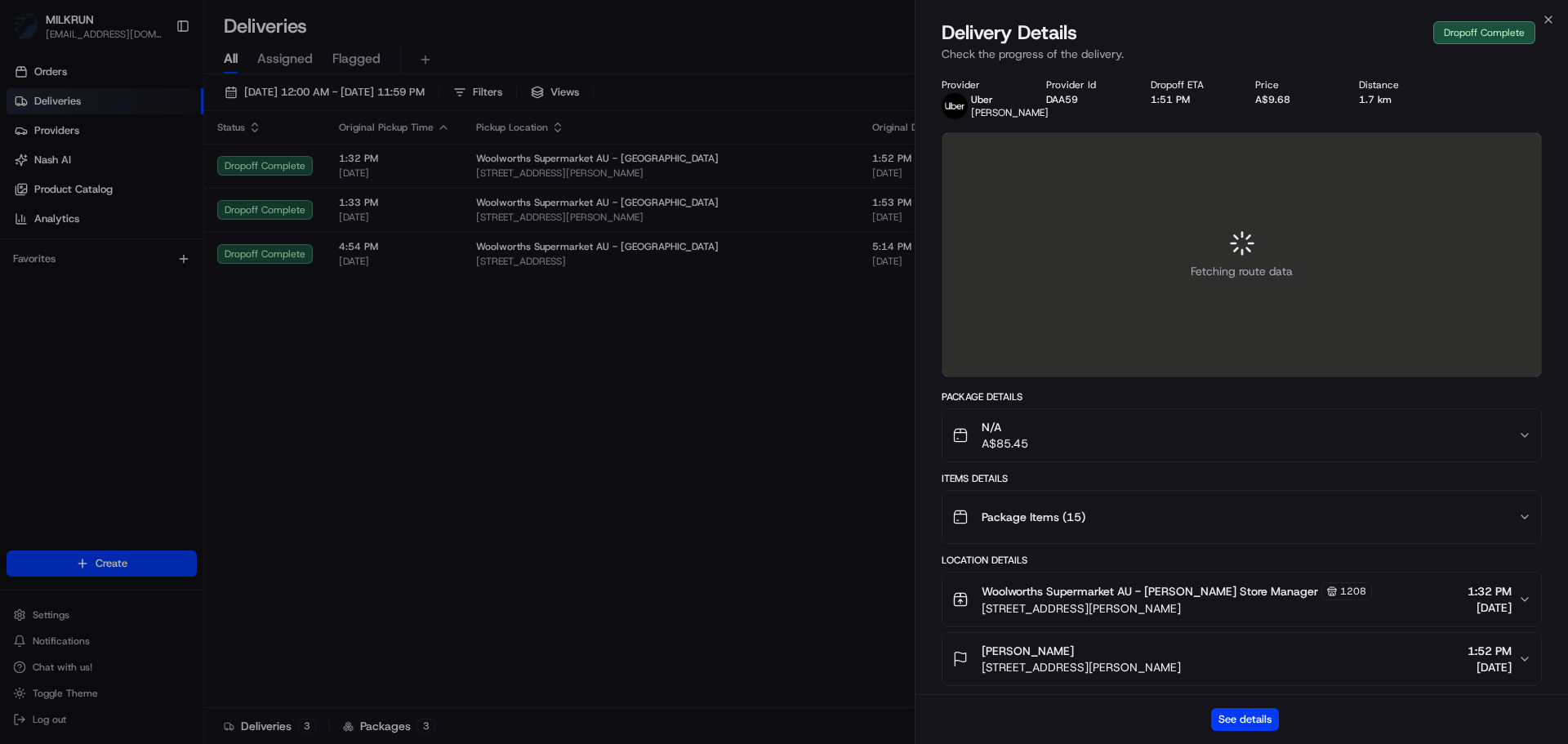
scroll to position [81, 0]
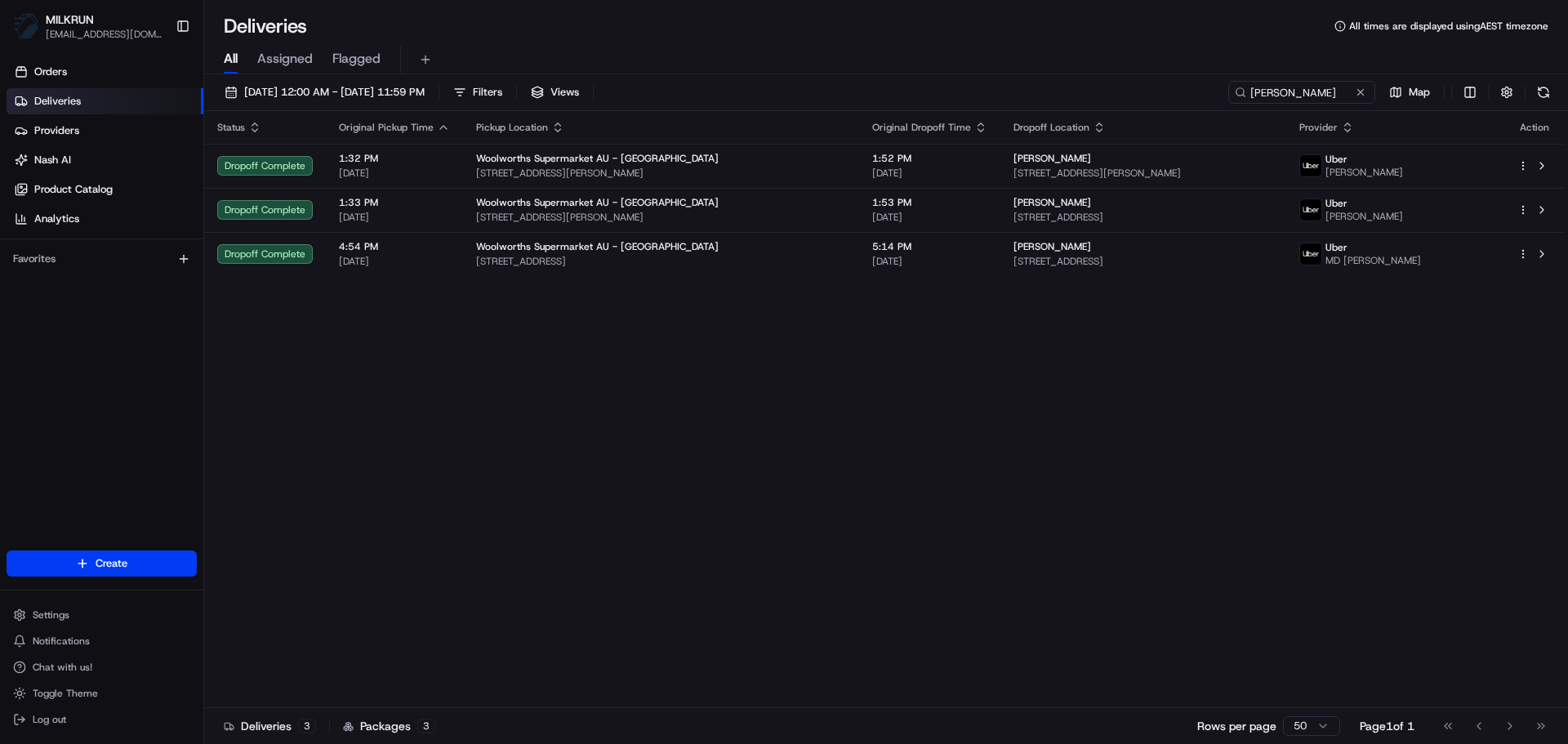
drag, startPoint x: 1006, startPoint y: 428, endPoint x: 823, endPoint y: 384, distance: 188.2
click at [823, 384] on div "Status Original Pickup Time Pickup Location Original Dropoff Time Dropoff Locat…" at bounding box center [885, 409] width 1360 height 597
click at [900, 348] on div "Status Original Pickup Time Pickup Location Original Dropoff Time Dropoff Locat…" at bounding box center [885, 409] width 1360 height 597
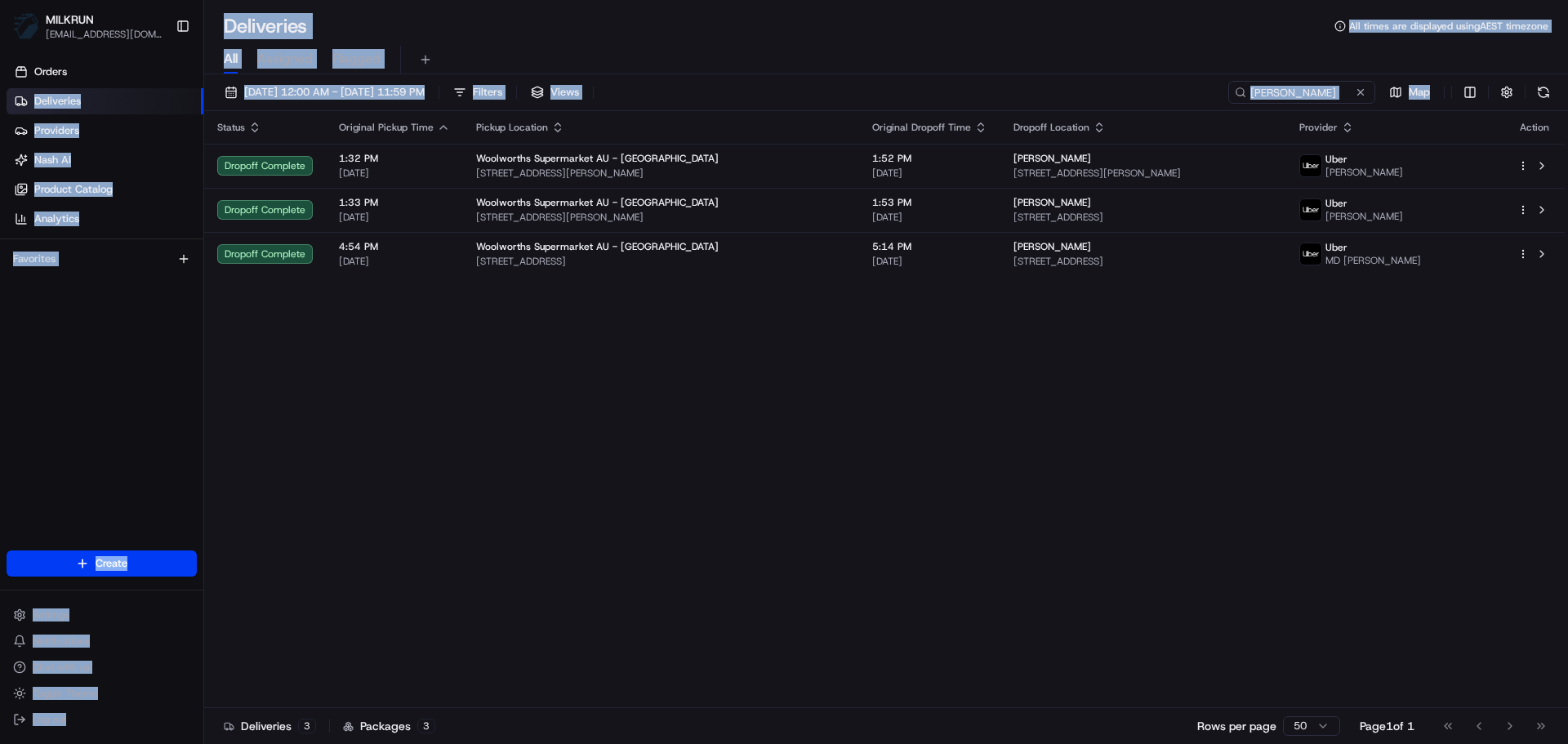
drag, startPoint x: 900, startPoint y: 348, endPoint x: 22, endPoint y: 97, distance: 913.2
click at [22, 97] on div "MILKRUN ashadid1@woolworths.com.au Toggle Sidebar Orders Deliveries Providers N…" at bounding box center [784, 372] width 1568 height 744
drag, startPoint x: 1180, startPoint y: 612, endPoint x: 1216, endPoint y: 598, distance: 38.6
click at [1179, 614] on div "Status Original Pickup Time Pickup Location Original Dropoff Time Dropoff Locat…" at bounding box center [885, 409] width 1360 height 597
click at [1513, 476] on div "Status Original Pickup Time Pickup Location Original Dropoff Time Dropoff Locat…" at bounding box center [885, 409] width 1360 height 597
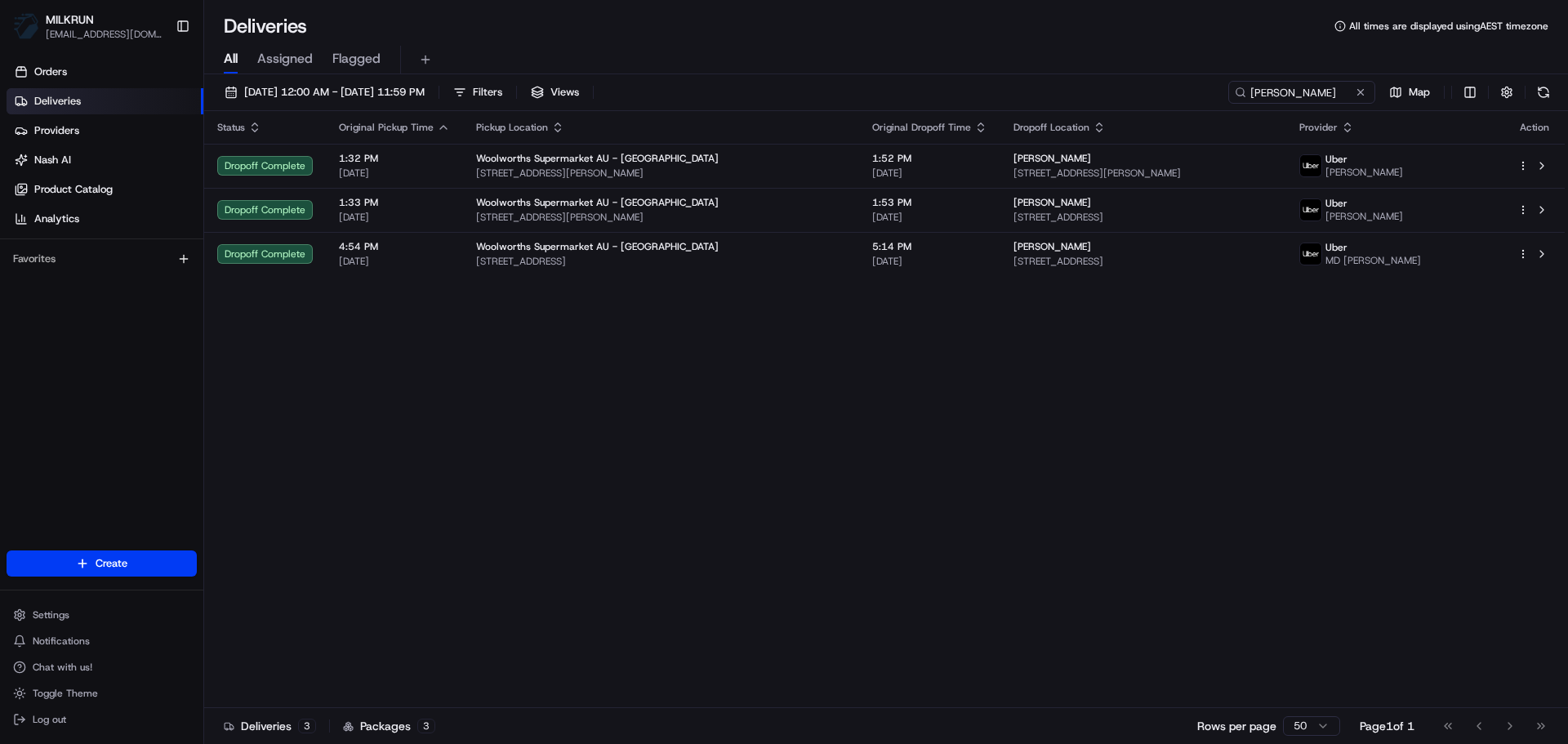
drag, startPoint x: 1483, startPoint y: 444, endPoint x: 563, endPoint y: 465, distance: 920.2
click at [563, 465] on div "Status Original Pickup Time Pickup Location Original Dropoff Time Dropoff Locat…" at bounding box center [885, 409] width 1360 height 597
click at [896, 480] on div "Status Original Pickup Time Pickup Location Original Dropoff Time Dropoff Locat…" at bounding box center [885, 409] width 1360 height 597
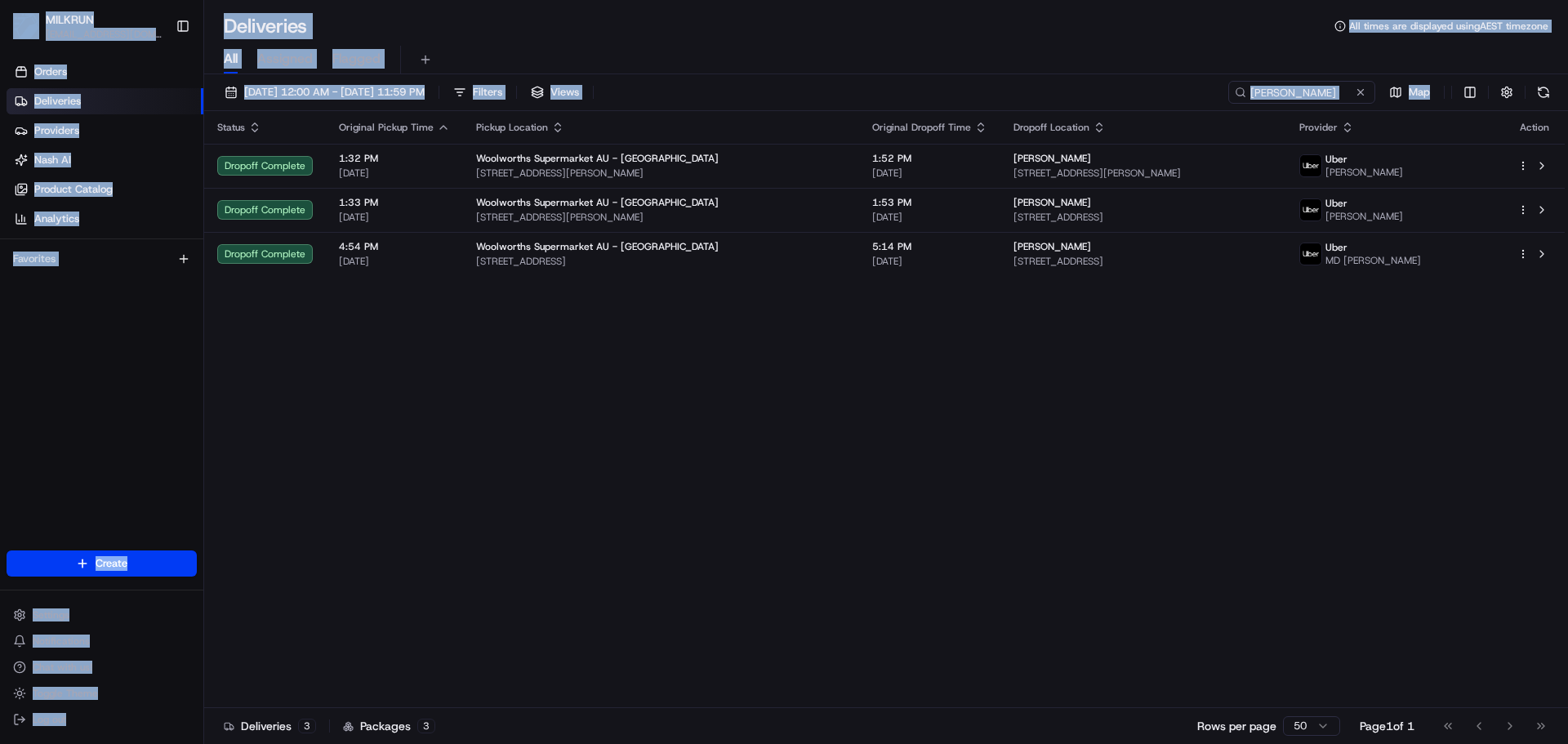
drag, startPoint x: 1506, startPoint y: 506, endPoint x: 0, endPoint y: -7, distance: 1591.0
click at [0, 0] on html "MILKRUN ashadid1@woolworths.com.au Toggle Sidebar Orders Deliveries Providers N…" at bounding box center [784, 372] width 1568 height 744
click at [921, 458] on div "Status Original Pickup Time Pickup Location Original Dropoff Time Dropoff Locat…" at bounding box center [885, 409] width 1360 height 597
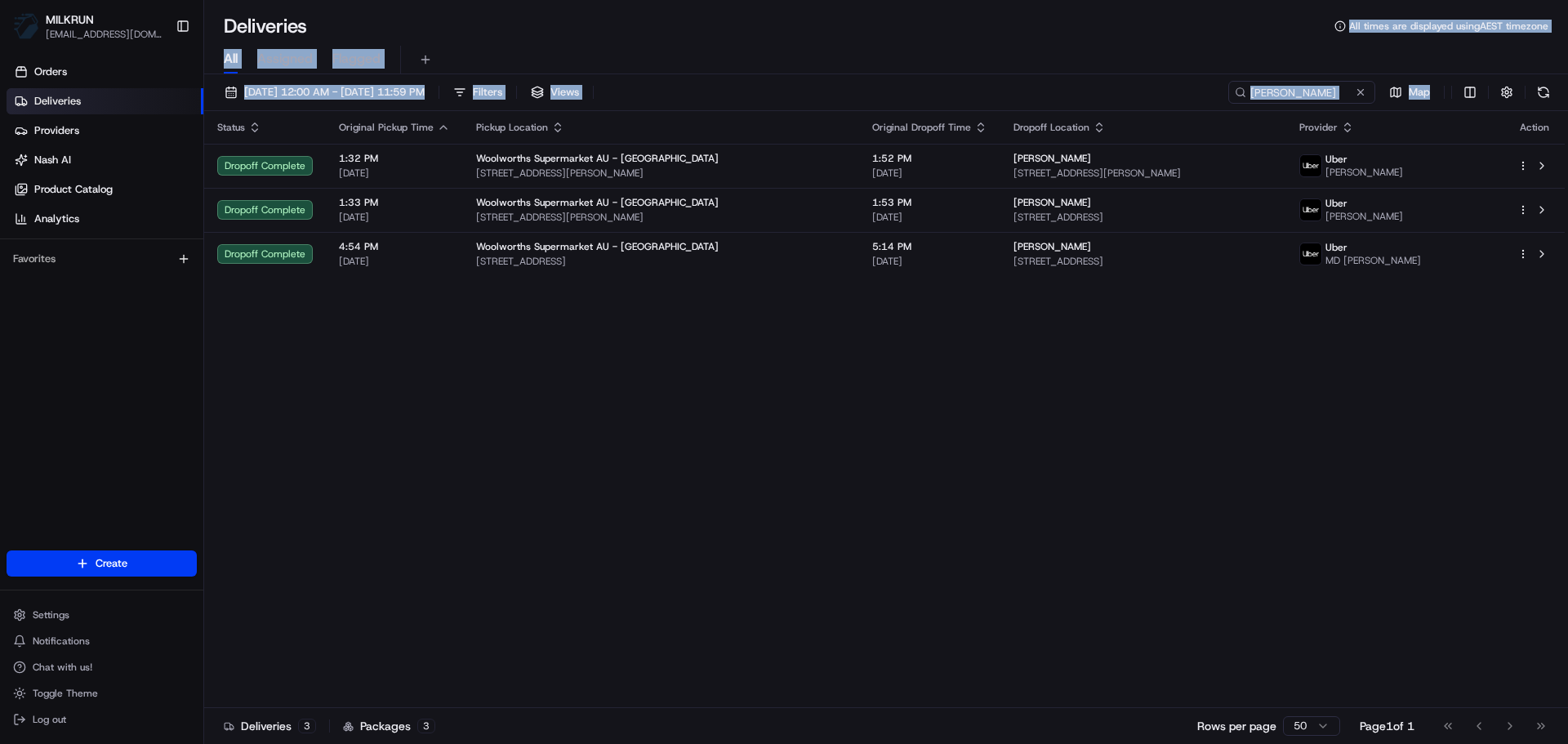
drag, startPoint x: 1416, startPoint y: 460, endPoint x: 256, endPoint y: 58, distance: 1227.7
click at [358, 41] on div "Deliveries All times are displayed using AEST timezone All Assigned Flagged 23/…" at bounding box center [886, 372] width 1363 height 744
drag, startPoint x: 586, startPoint y: 337, endPoint x: 603, endPoint y: 341, distance: 17.5
click at [586, 338] on div "Status Original Pickup Time Pickup Location Original Dropoff Time Dropoff Locat…" at bounding box center [885, 409] width 1360 height 597
click at [1187, 329] on div "Status Original Pickup Time Pickup Location Original Dropoff Time Dropoff Locat…" at bounding box center [885, 409] width 1360 height 597
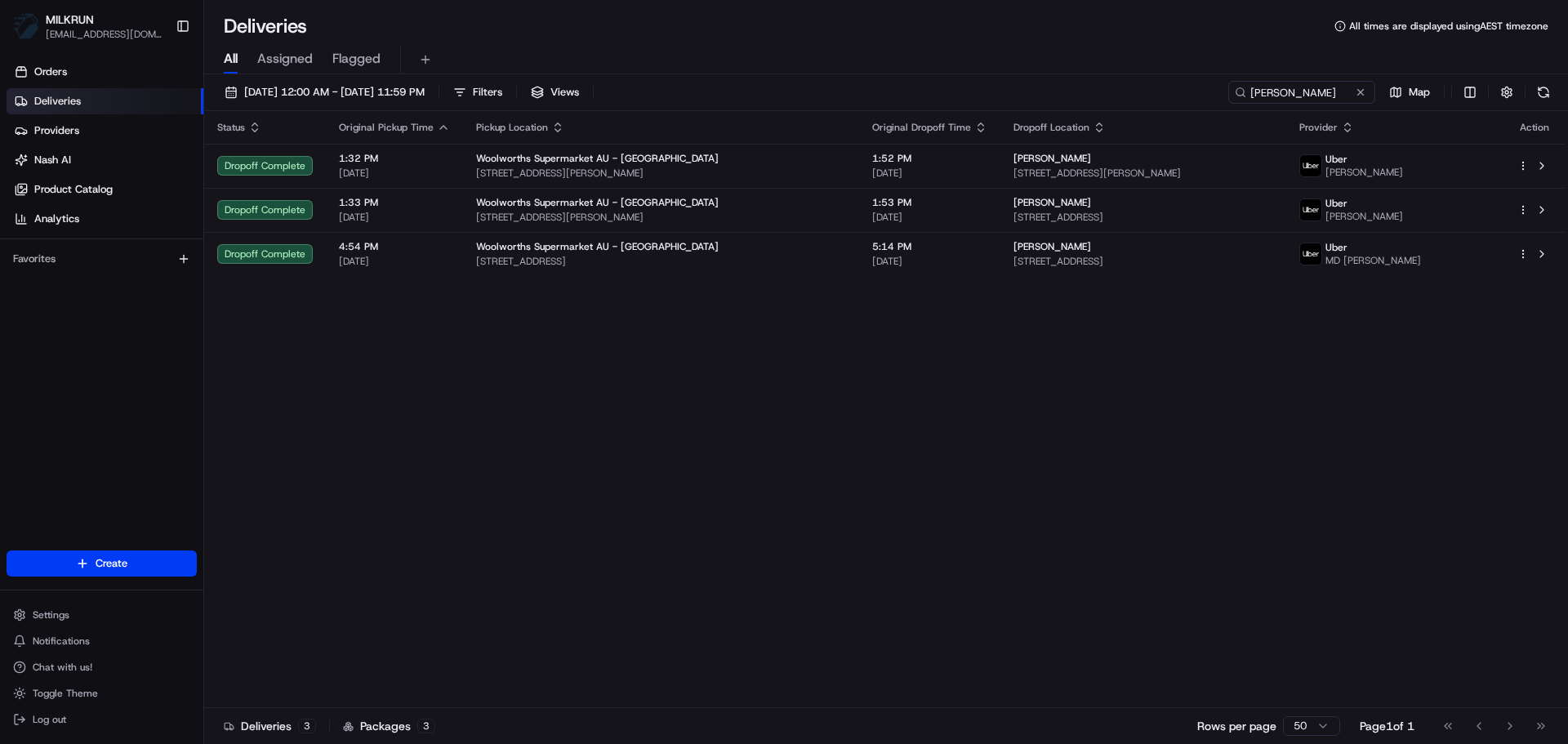
drag, startPoint x: 738, startPoint y: 460, endPoint x: 1173, endPoint y: 383, distance: 441.8
click at [1173, 383] on div "Status Original Pickup Time Pickup Location Original Dropoff Time Dropoff Locat…" at bounding box center [885, 409] width 1360 height 597
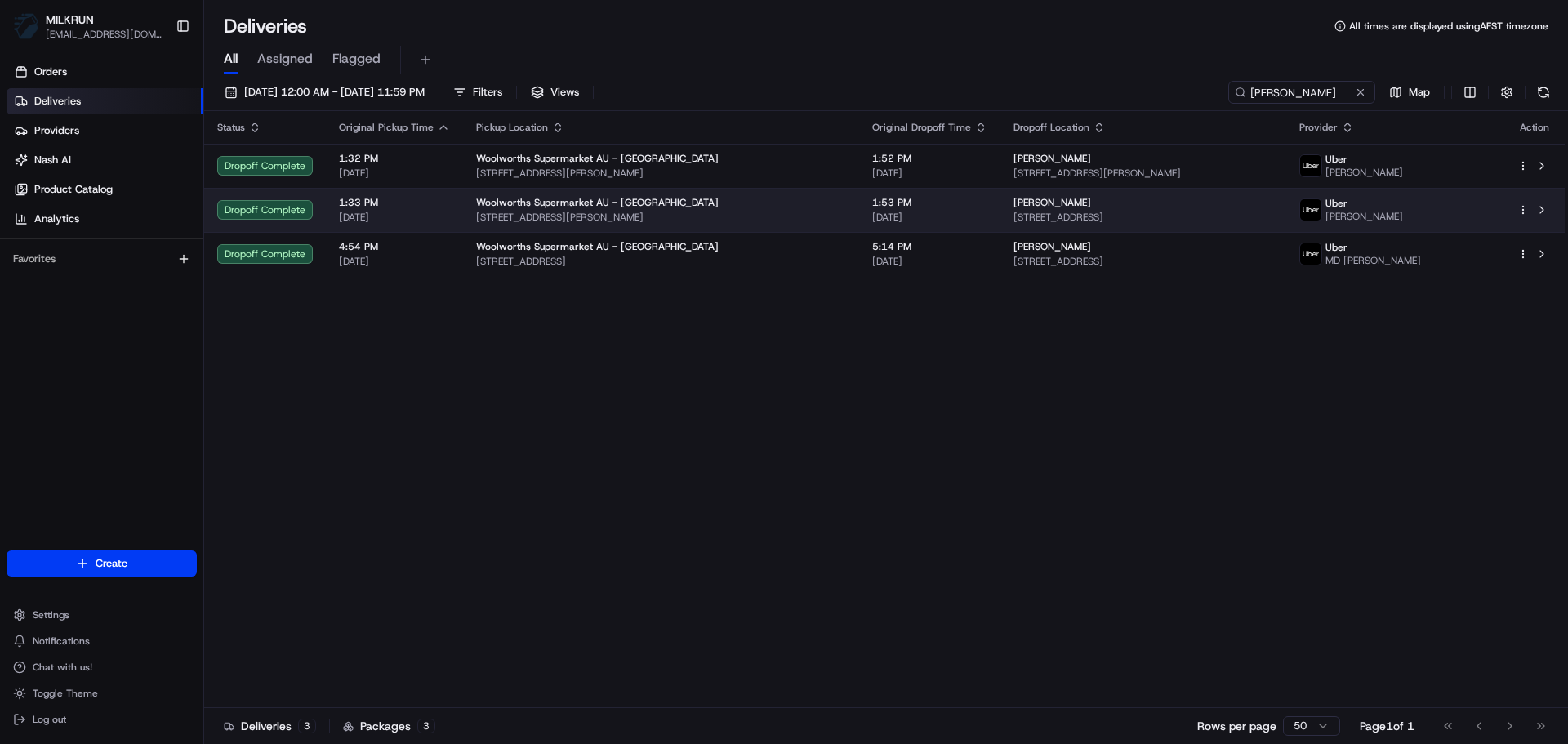
click at [730, 202] on div "Woolworths Supermarket AU - Rutherford" at bounding box center [660, 202] width 370 height 13
click at [791, 210] on div "Woolworths Supermarket AU - Rutherford Alexandra Ave & Hillview St, Rutherford,…" at bounding box center [660, 210] width 370 height 28
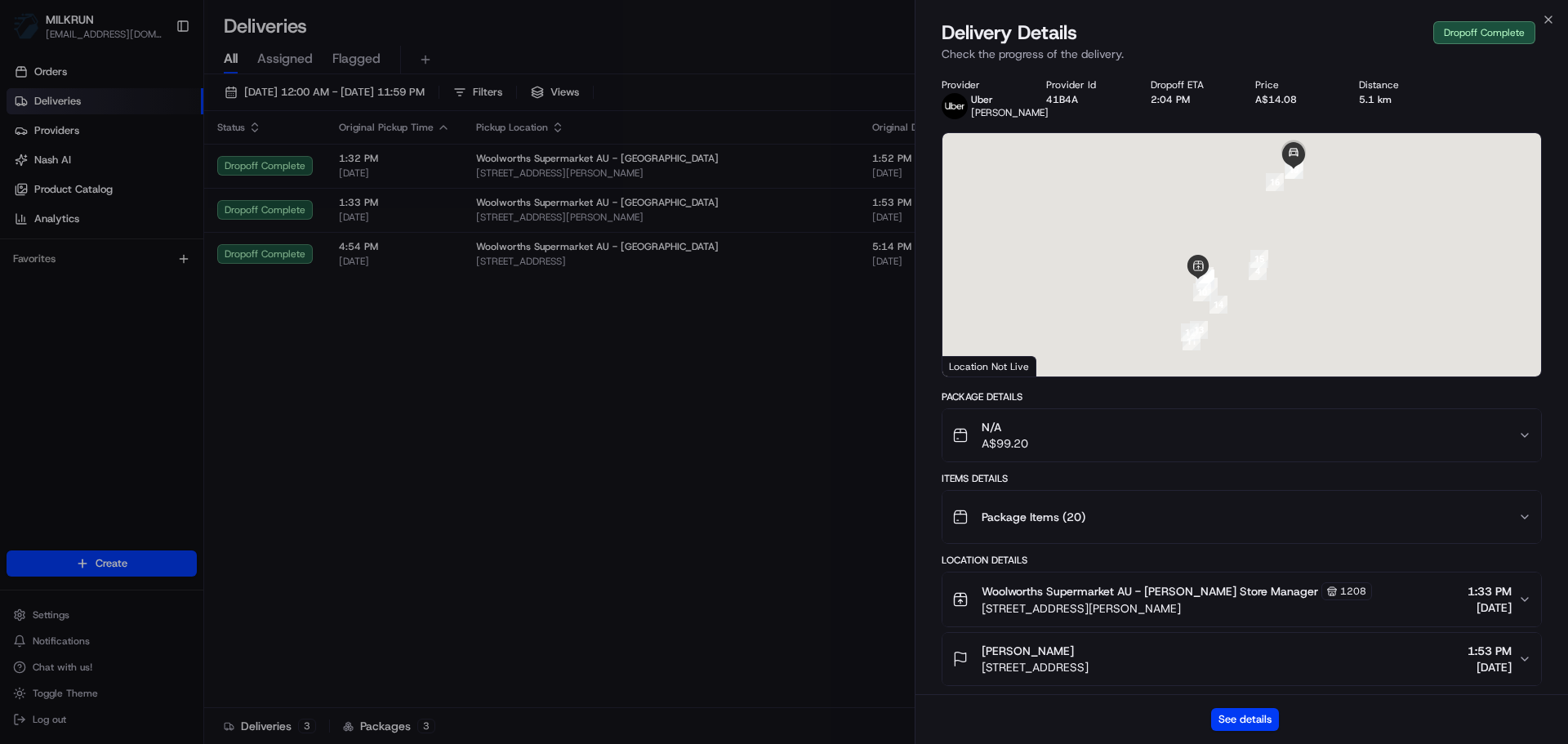
drag, startPoint x: 701, startPoint y: 473, endPoint x: 690, endPoint y: 467, distance: 12.5
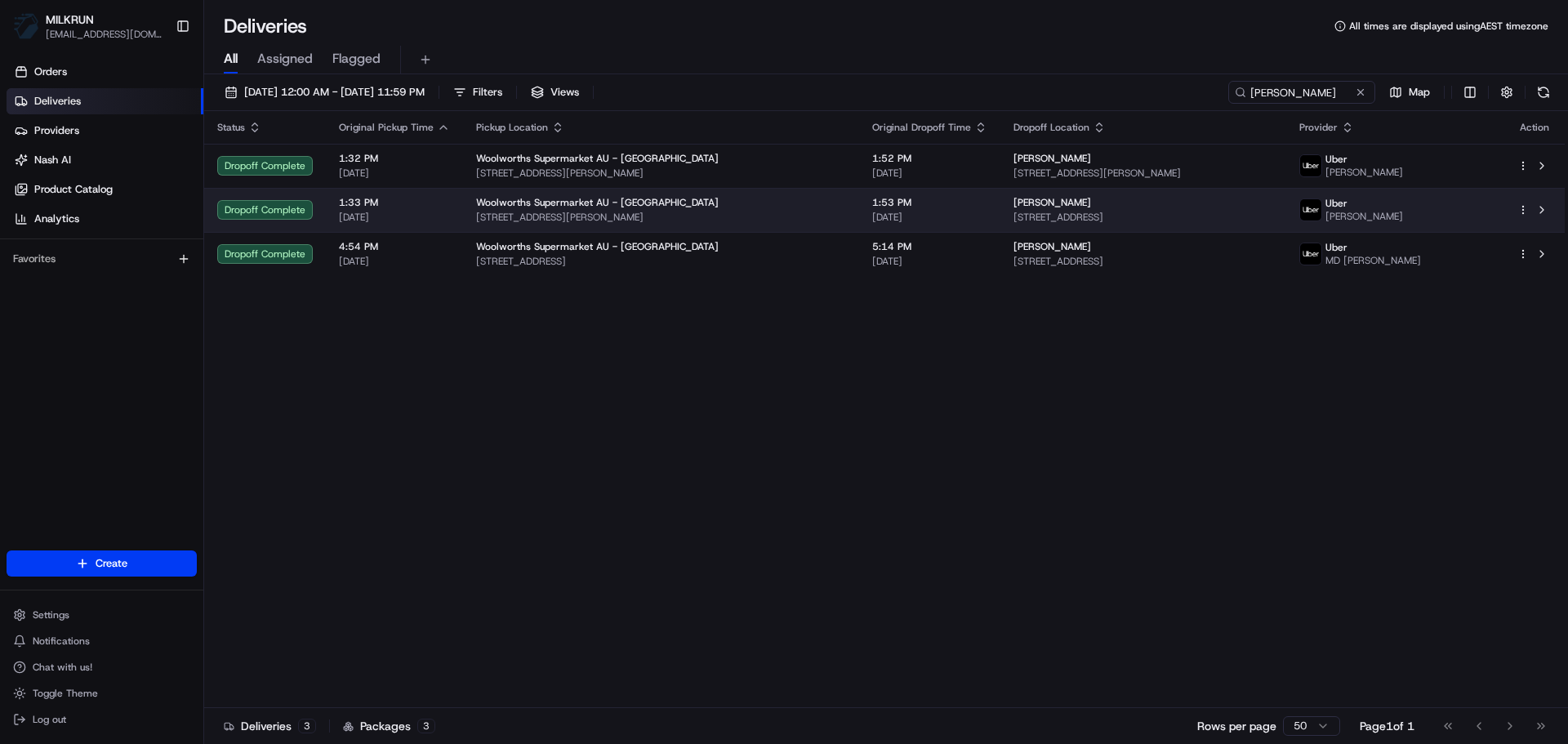
click at [1042, 213] on span "9 Cormorant St, Aberglasslyn, NSW 2320, AU" at bounding box center [1144, 217] width 260 height 13
click at [794, 194] on td "Woolworths Supermarket AU - Rutherford Alexandra Ave & Hillview St, Rutherford,…" at bounding box center [660, 210] width 396 height 44
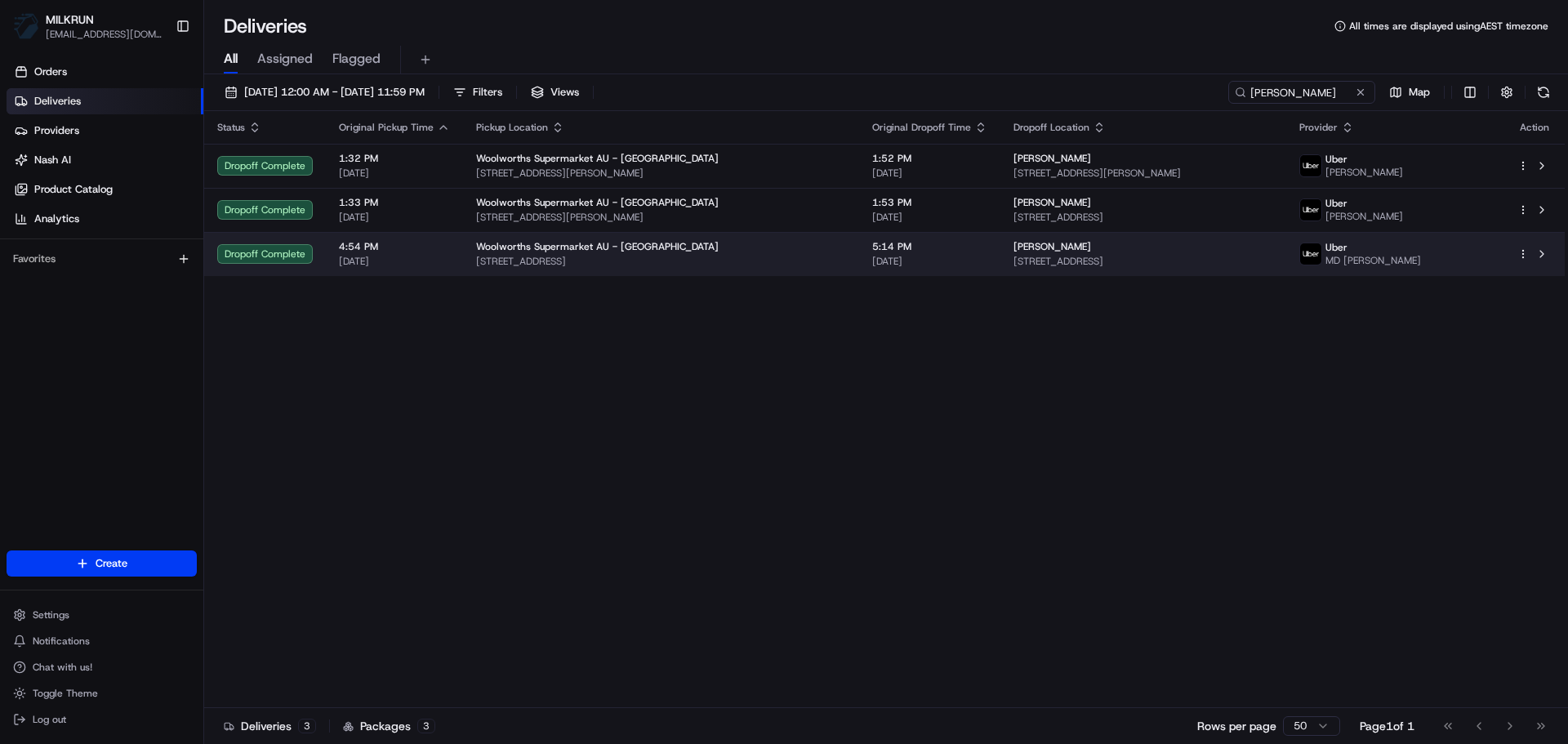
click at [1000, 245] on td "Bikal Budhathoki 8/22 Great Western Hwy, Parramatta, NSW 2150, AU" at bounding box center [1143, 254] width 286 height 44
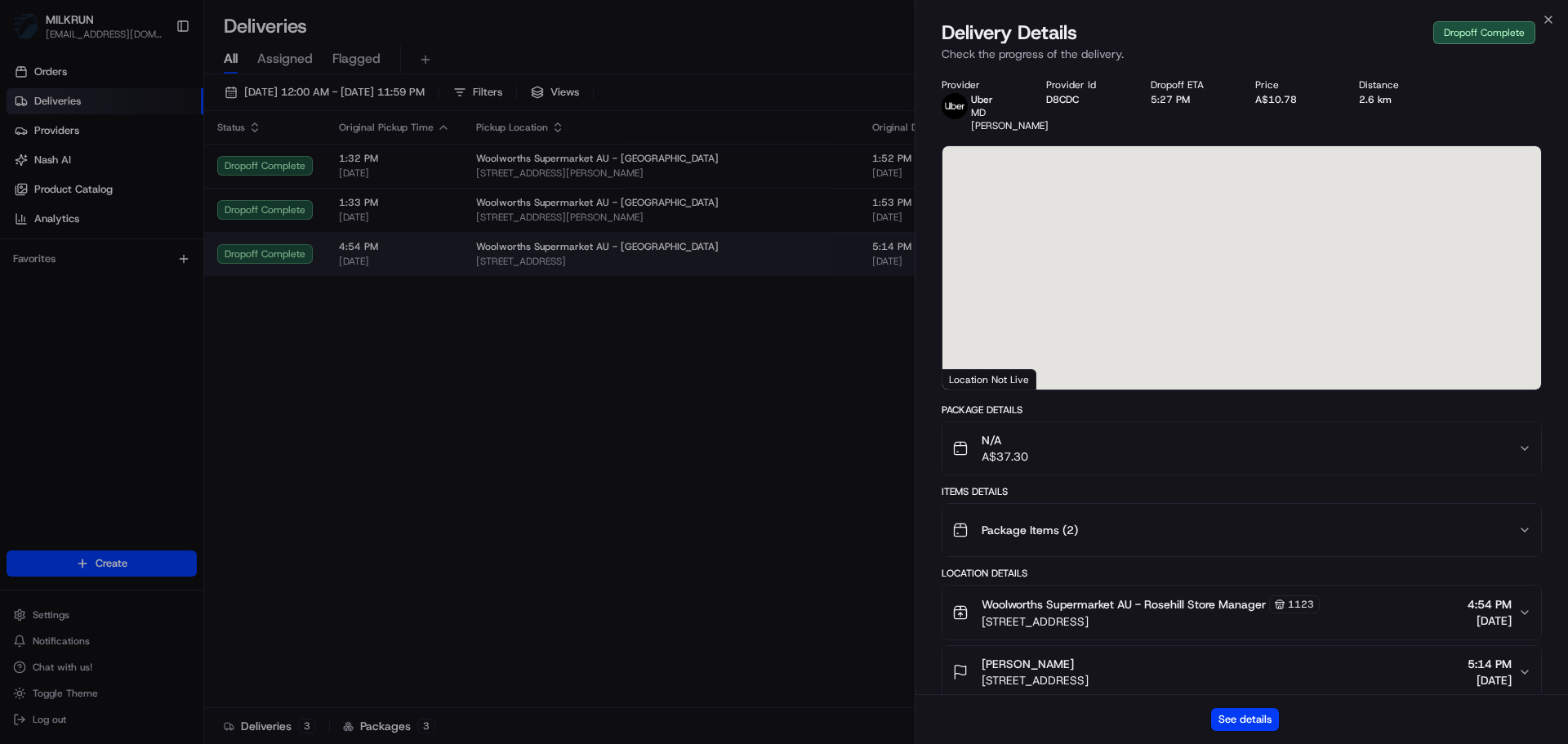
click at [947, 245] on div at bounding box center [784, 372] width 1568 height 744
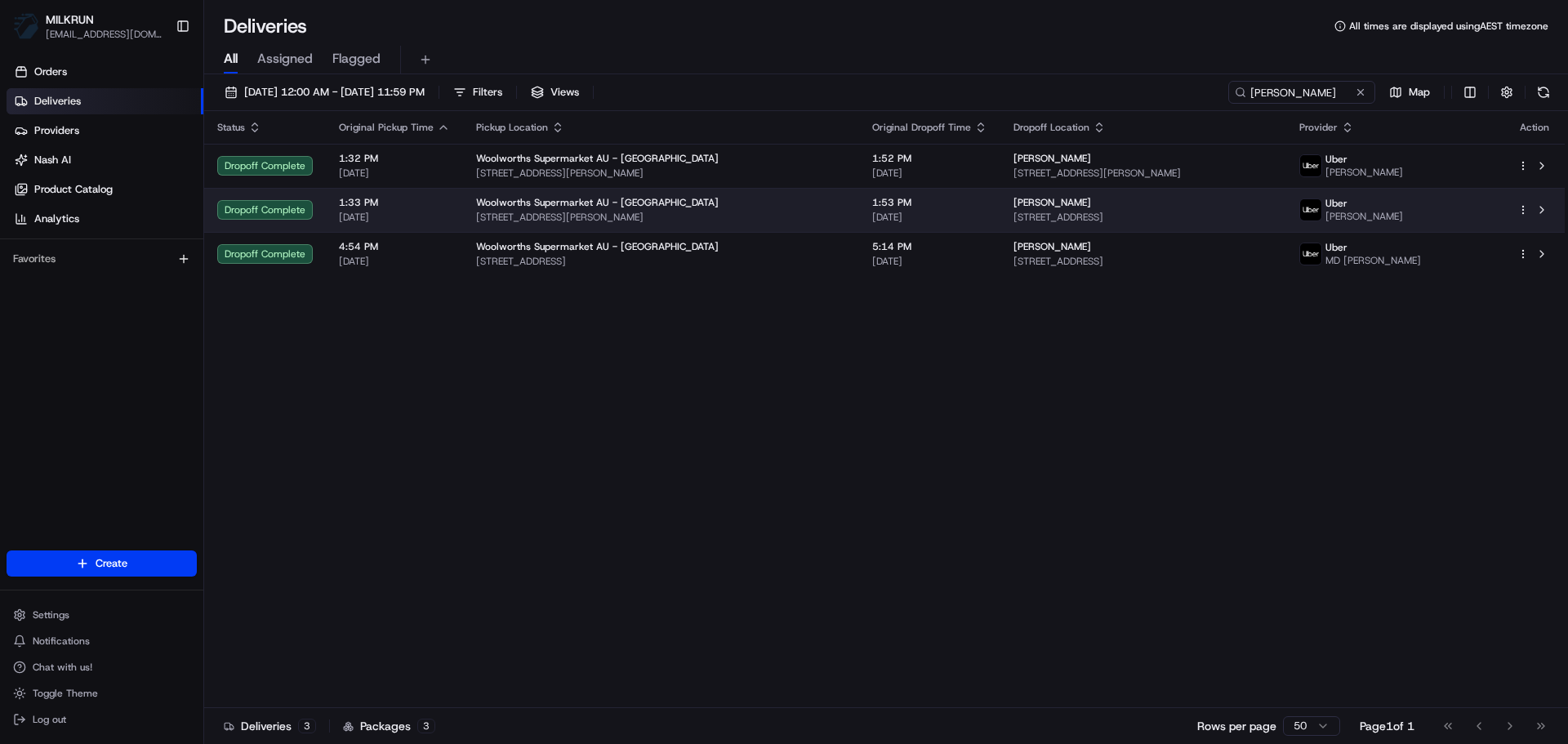
click at [899, 192] on td "1:53 PM 23/08/2025" at bounding box center [929, 210] width 141 height 44
